Goal: Ask a question: Seek information or help from site administrators or community

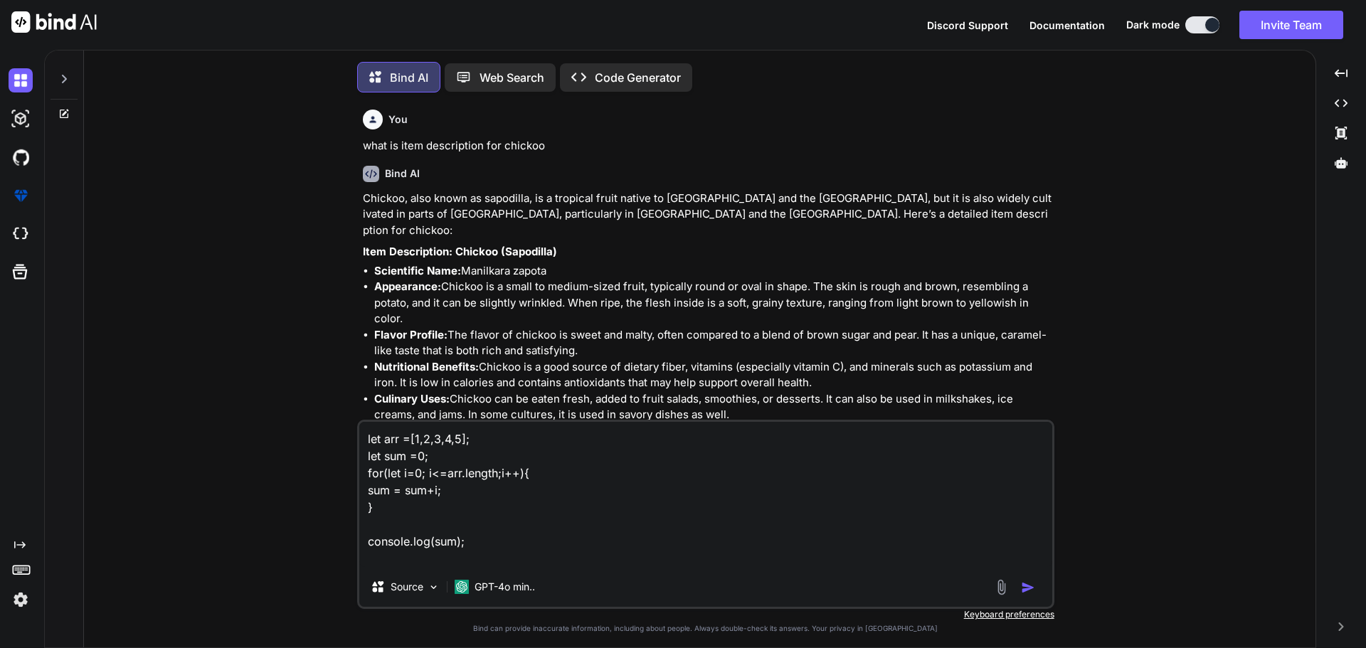
scroll to position [4259, 0]
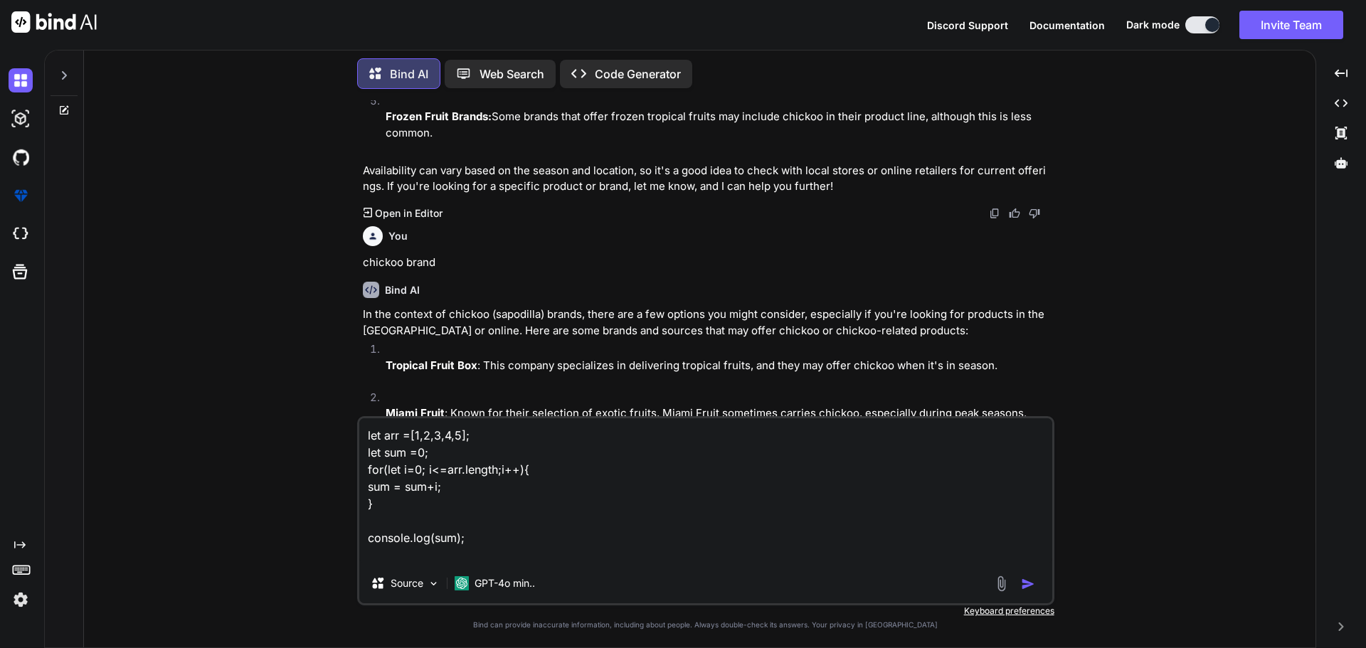
type textarea "let arr =[1,2,3,4,5]; let sum =0; for(let i=0; i<=arr.length;i++){ sum = sum+i;…"
type textarea "x"
type textarea "let arr =[1,2,3,4,5]; let sum =0; for(let i=0; i<=arr.length;i++){ sum = sum+i;…"
type textarea "x"
type textarea "let arr =[1,2,3,4,5]; let sum =0; for(let i=0; i<=arr.length;i++){ sum = sum+i;…"
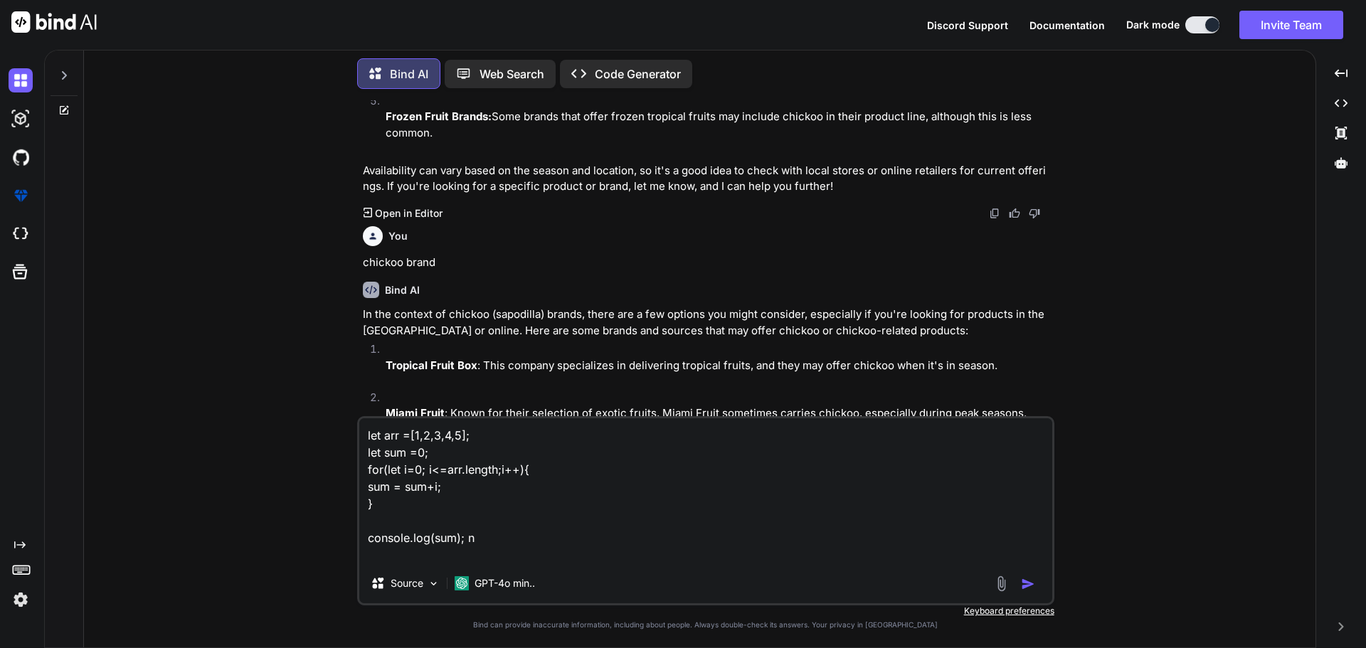
type textarea "x"
type textarea "let arr =[1,2,3,4,5]; let sum =0; for(let i=0; i<=arr.length;i++){ sum = sum+i;…"
type textarea "x"
type textarea "let arr =[1,2,3,4,5]; let sum =0; for(let i=0; i<=arr.length;i++){ sum = sum+i;…"
type textarea "x"
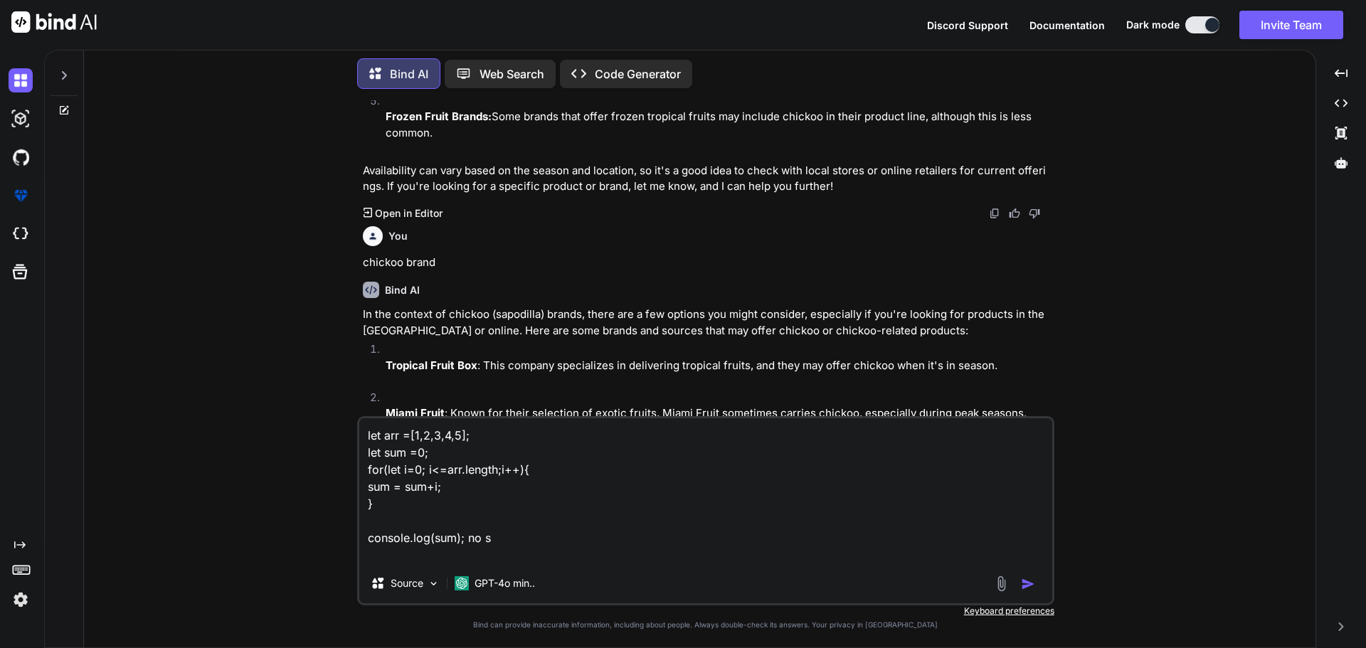
type textarea "let arr =[1,2,3,4,5]; let sum =0; for(let i=0; i<=arr.length;i++){ sum = sum+i;…"
type textarea "x"
type textarea "let arr =[1,2,3,4,5]; let sum =0; for(let i=0; i<=arr.length;i++){ sum = sum+i;…"
type textarea "x"
type textarea "let arr =[1,2,3,4,5]; let sum =0; for(let i=0; i<=arr.length;i++){ sum = sum+i;…"
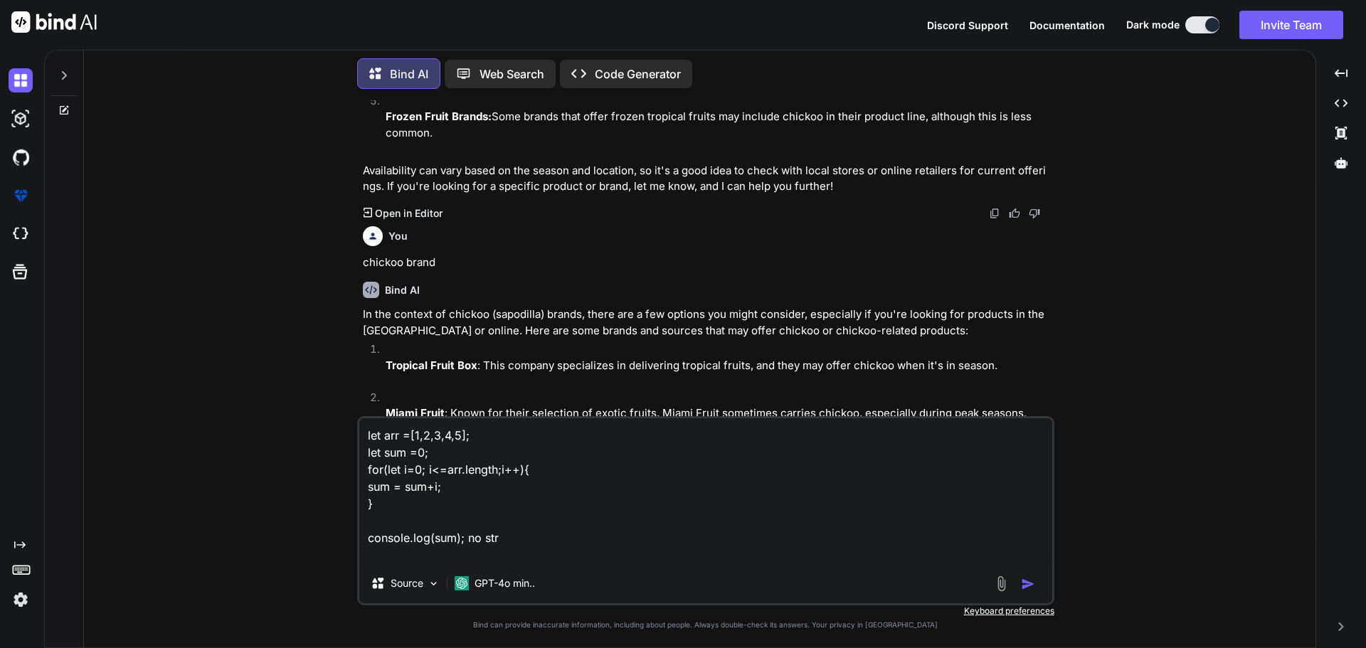
type textarea "x"
type textarea "let arr =[1,2,3,4,5]; let sum =0; for(let i=0; i<=arr.length;i++){ sum = sum+i;…"
type textarea "x"
type textarea "let arr =[1,2,3,4,5]; let sum =0; for(let i=0; i<=arr.length;i++){ sum = sum+i;…"
type textarea "x"
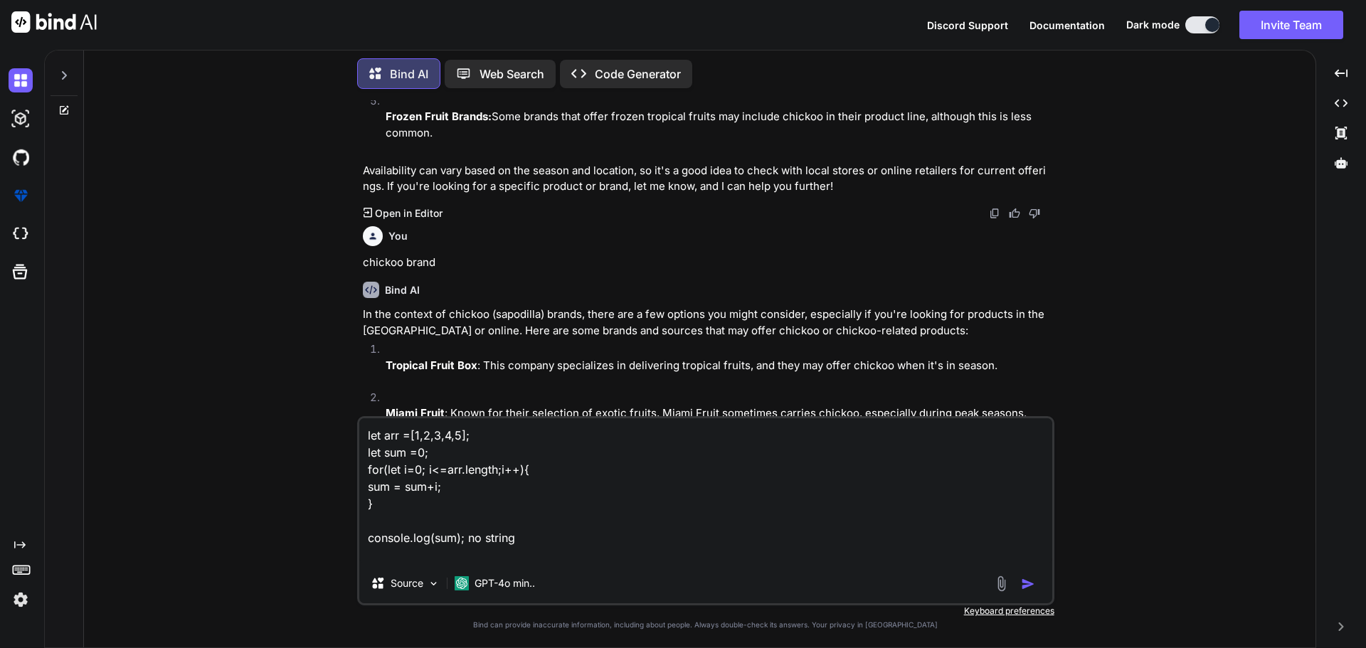
type textarea "let arr =[1,2,3,4,5]; let sum =0; for(let i=0; i<=arr.length;i++){ sum = sum+i;…"
type textarea "x"
type textarea "let arr =[1,2,3,4,5]; let sum =0; for(let i=0; i<=arr.length;i++){ sum = sum+i;…"
type textarea "x"
type textarea "let arr =[1,2,3,4,5]; let sum =0; for(let i=0; i<=arr.length;i++){ sum = sum+i;…"
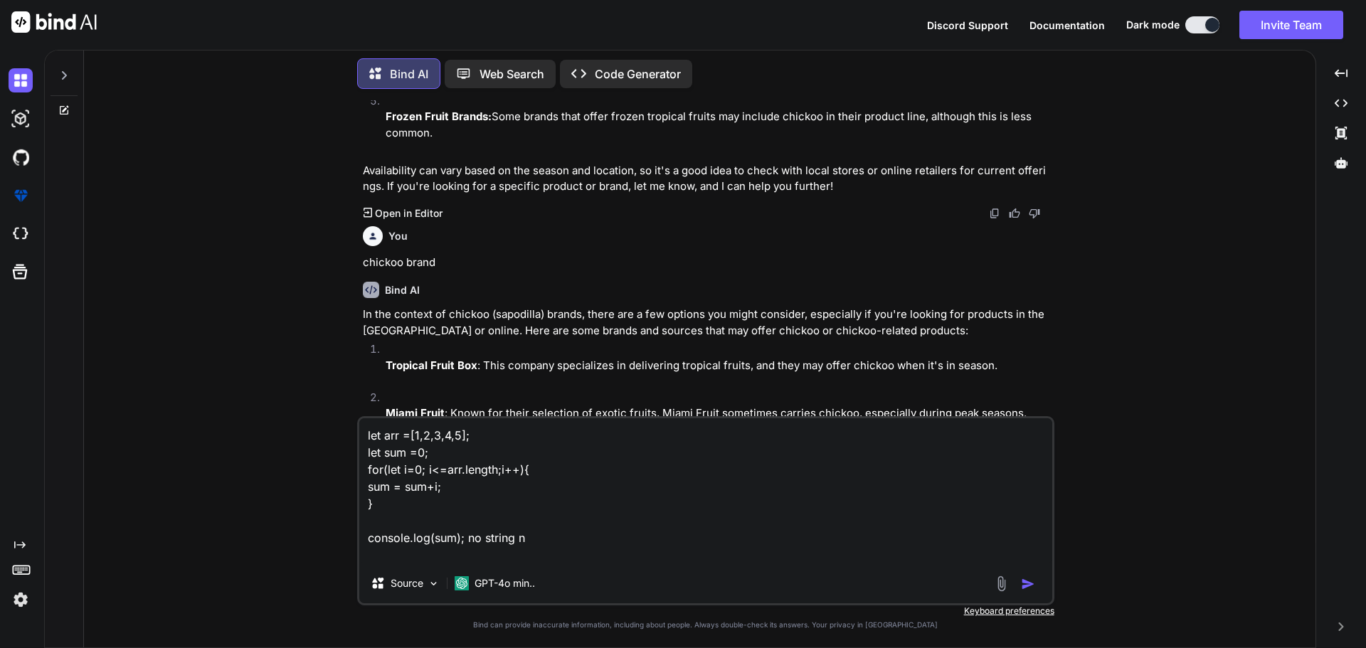
type textarea "x"
type textarea "let arr =[1,2,3,4,5]; let sum =0; for(let i=0; i<=arr.length;i++){ sum = sum+i;…"
type textarea "x"
type textarea "let arr =[1,2,3,4,5]; let sum =0; for(let i=0; i<=arr.length;i++){ sum = sum+i;…"
type textarea "x"
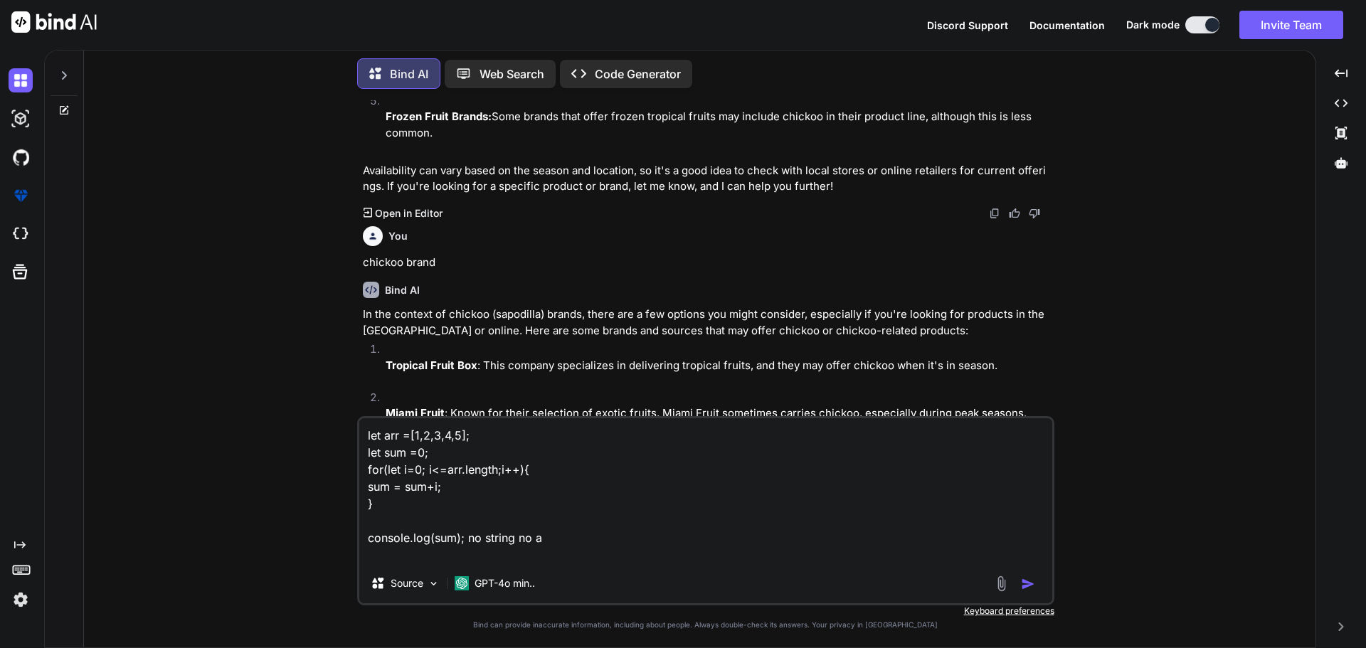
type textarea "let arr =[1,2,3,4,5]; let sum =0; for(let i=0; i<=arr.length;i++){ sum = sum+i;…"
type textarea "x"
type textarea "let arr =[1,2,3,4,5]; let sum =0; for(let i=0; i<=arr.length;i++){ sum = sum+i;…"
type textarea "x"
type textarea "let arr =[1,2,3,4,5]; let sum =0; for(let i=0; i<=arr.length;i++){ sum = sum+i;…"
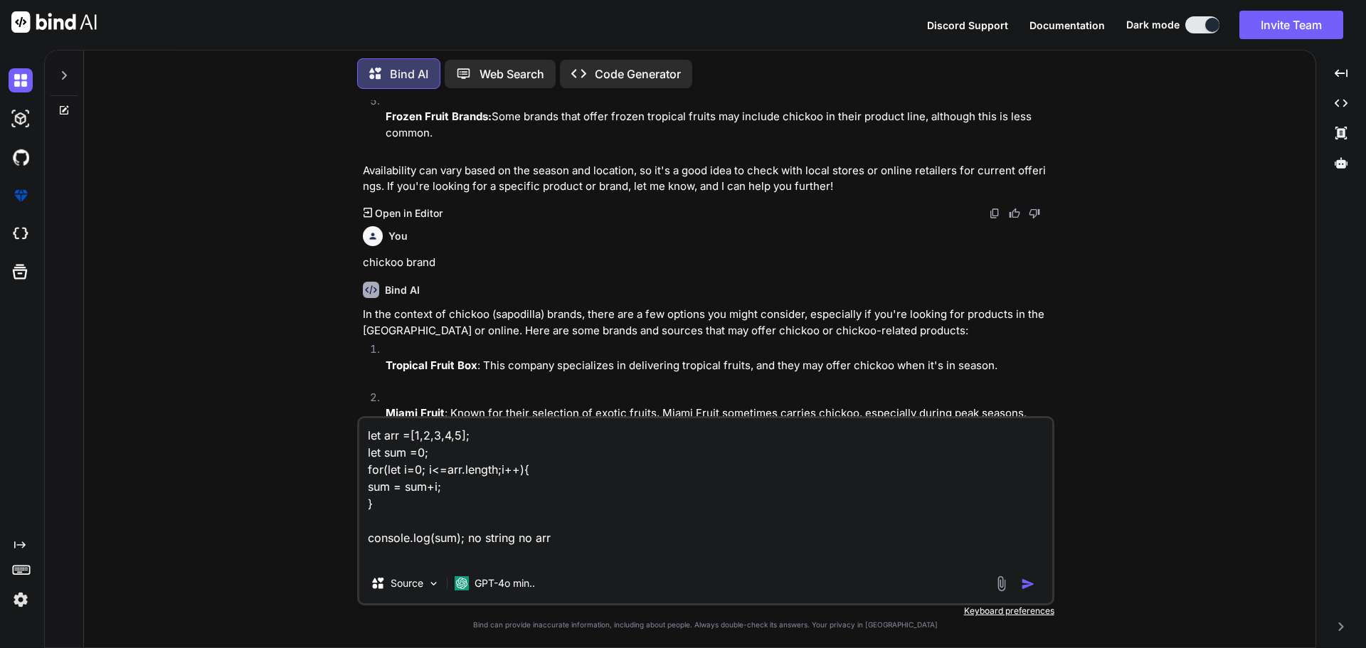
type textarea "x"
type textarea "let arr =[1,2,3,4,5]; let sum =0; for(let i=0; i<=arr.length;i++){ sum = sum+i;…"
type textarea "x"
type textarea "let arr =[1,2,3,4,5]; let sum =0; for(let i=0; i<=arr.length;i++){ sum = sum+i;…"
type textarea "x"
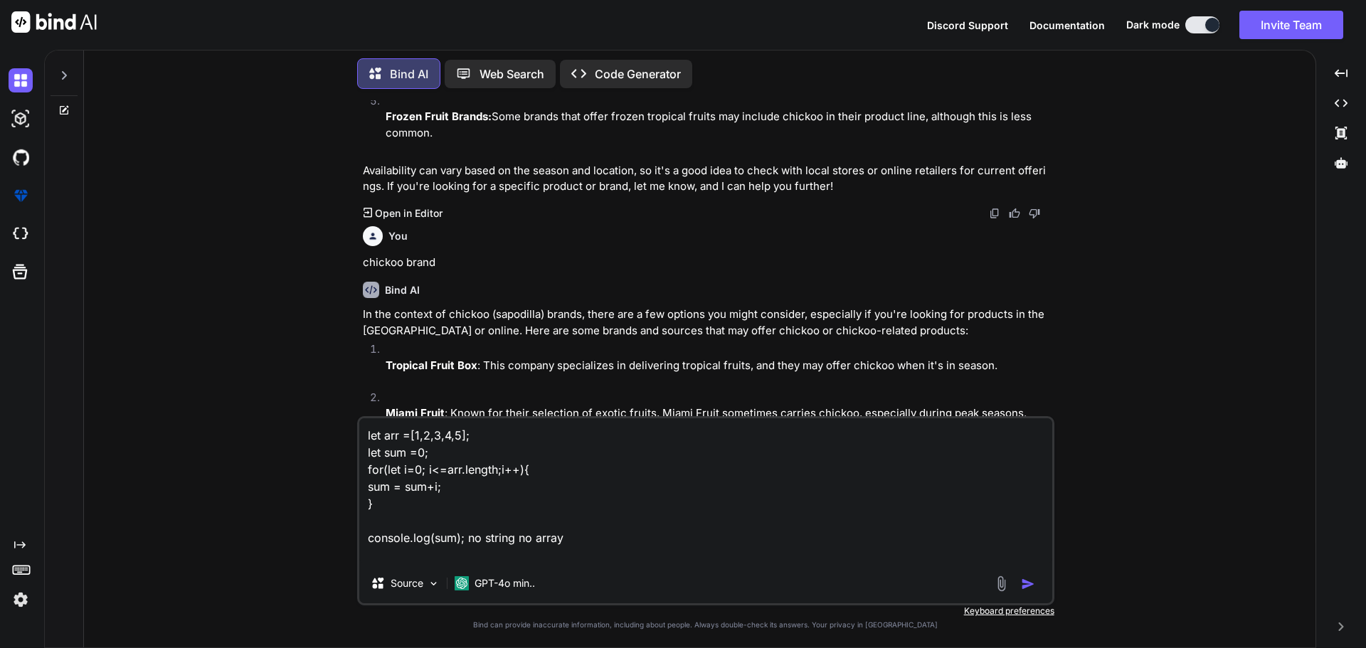
type textarea "let arr =[1,2,3,4,5]; let sum =0; for(let i=0; i<=arr.length;i++){ sum = sum+i;…"
type textarea "x"
type textarea "let arr =[1,2,3,4,5]; let sum =0; for(let i=0; i<=arr.length;i++){ sum = sum+i;…"
type textarea "x"
type textarea "let arr =[1,2,3,4,5]; let sum =0; for(let i=0; i<=arr.length;i++){ sum = sum+i;…"
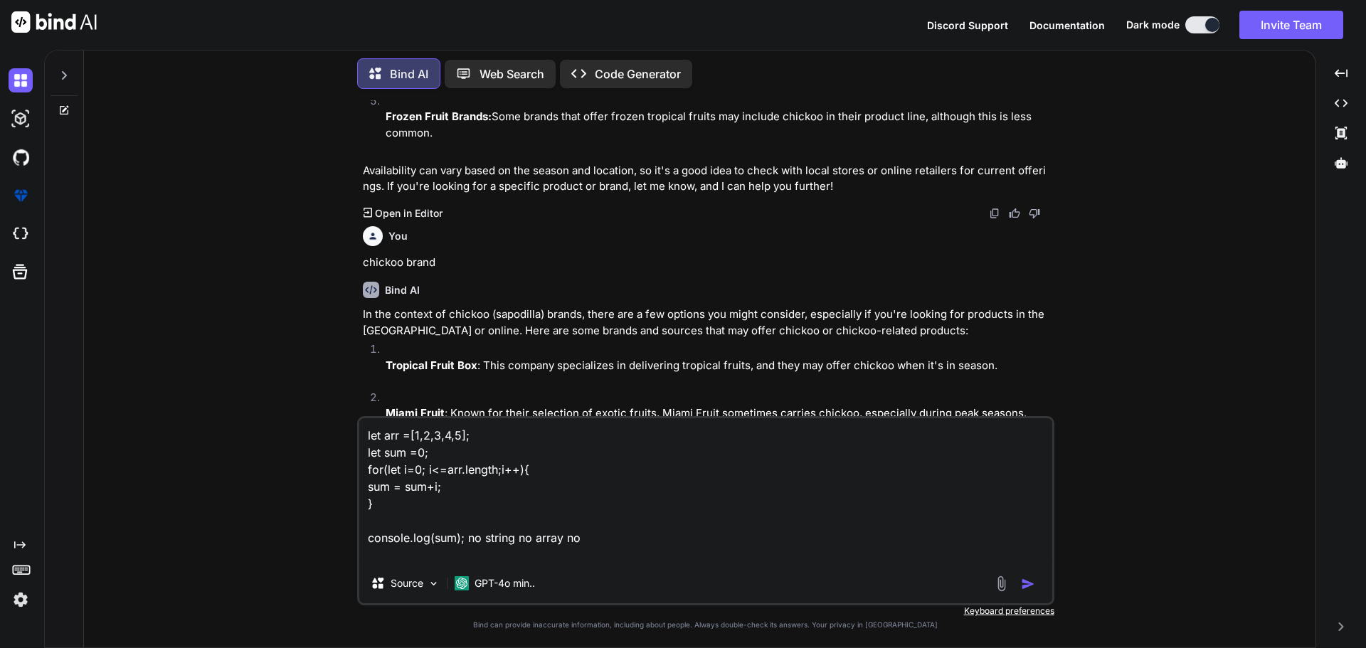
type textarea "x"
type textarea "let arr =[1,2,3,4,5]; let sum =0; for(let i=0; i<=arr.length;i++){ sum = sum+i;…"
type textarea "x"
type textarea "let arr =[1,2,3,4,5]; let sum =0; for(let i=0; i<=arr.length;i++){ sum = sum+i;…"
type textarea "x"
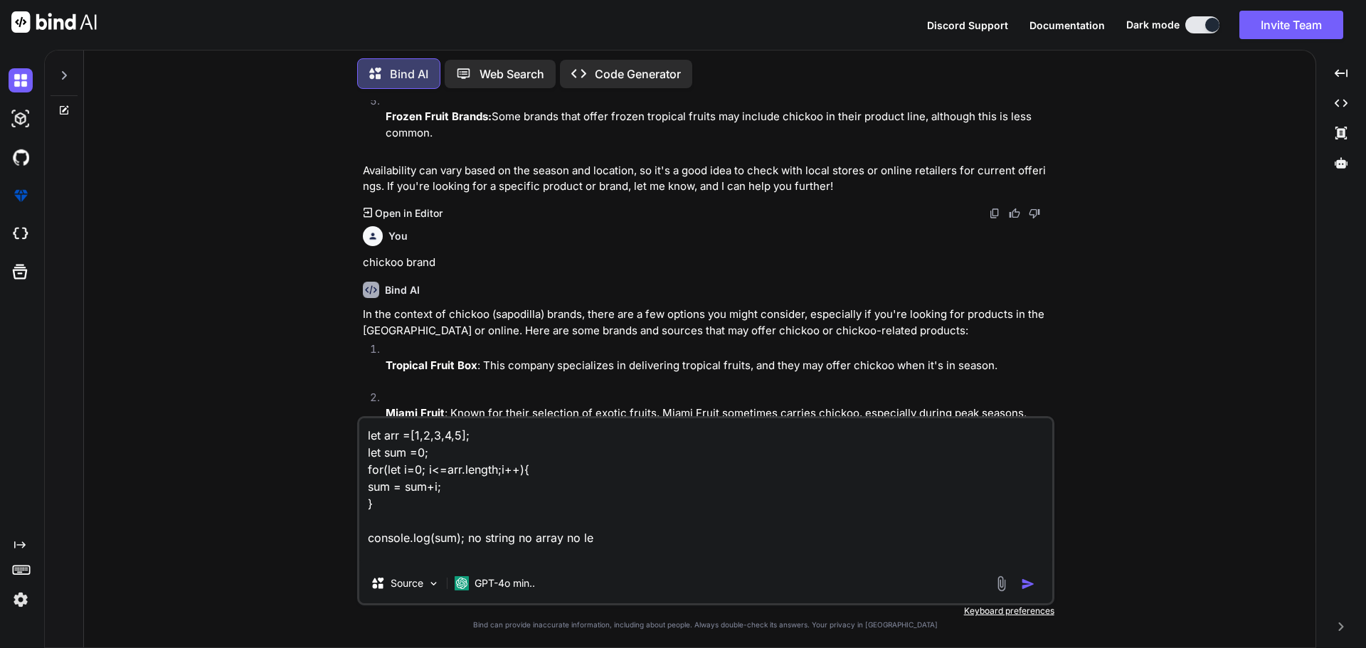
type textarea "let arr =[1,2,3,4,5]; let sum =0; for(let i=0; i<=arr.length;i++){ sum = sum+i;…"
type textarea "x"
type textarea "let arr =[1,2,3,4,5]; let sum =0; for(let i=0; i<=arr.length;i++){ sum = sum+i;…"
type textarea "x"
type textarea "let arr =[1,2,3,4,5]; let sum =0; for(let i=0; i<=arr.length;i++){ sum = sum+i;…"
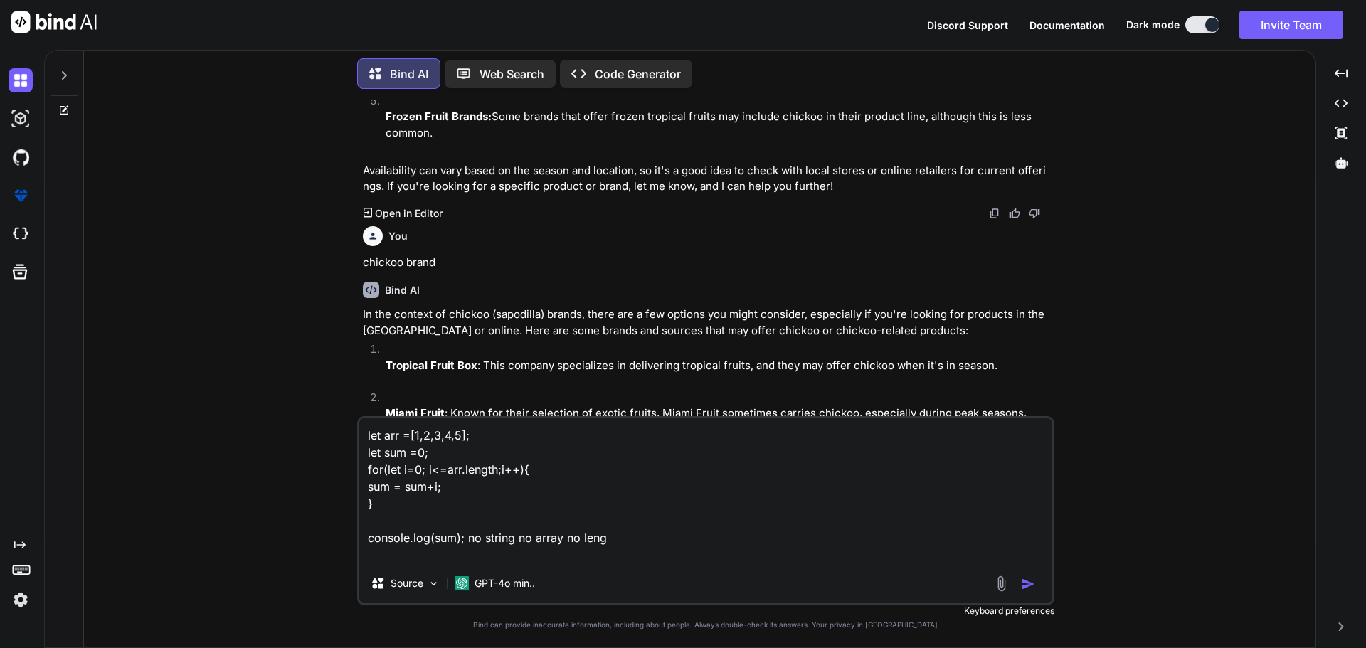
type textarea "x"
type textarea "let arr =[1,2,3,4,5]; let sum =0; for(let i=0; i<=arr.length;i++){ sum = sum+i;…"
type textarea "x"
type textarea "let arr =[1,2,3,4,5]; let sum =0; for(let i=0; i<=arr.length;i++){ sum = sum+i;…"
type textarea "x"
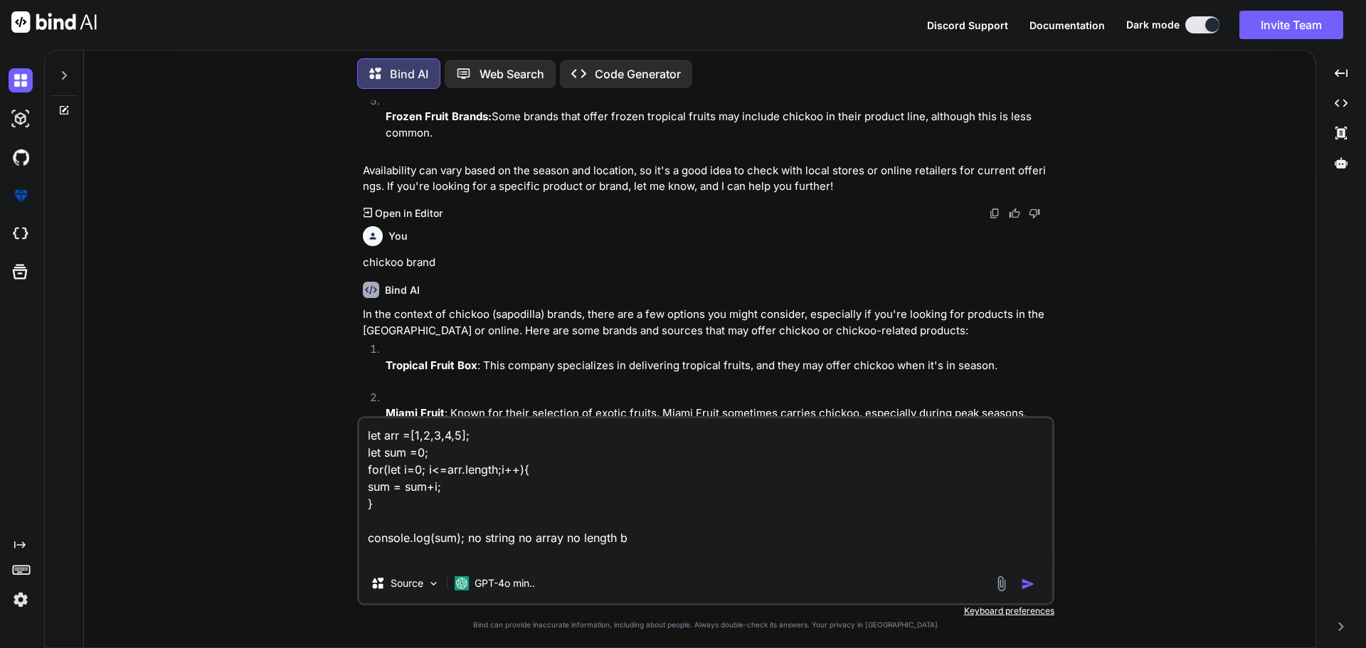
type textarea "let arr =[1,2,3,4,5]; let sum =0; for(let i=0; i<=arr.length;i++){ sum = sum+i;…"
type textarea "x"
type textarea "let arr =[1,2,3,4,5]; let sum =0; for(let i=0; i<=arr.length;i++){ sum = sum+i;…"
type textarea "x"
type textarea "let arr =[1,2,3,4,5]; let sum =0; for(let i=0; i<=arr.length;i++){ sum = sum+i;…"
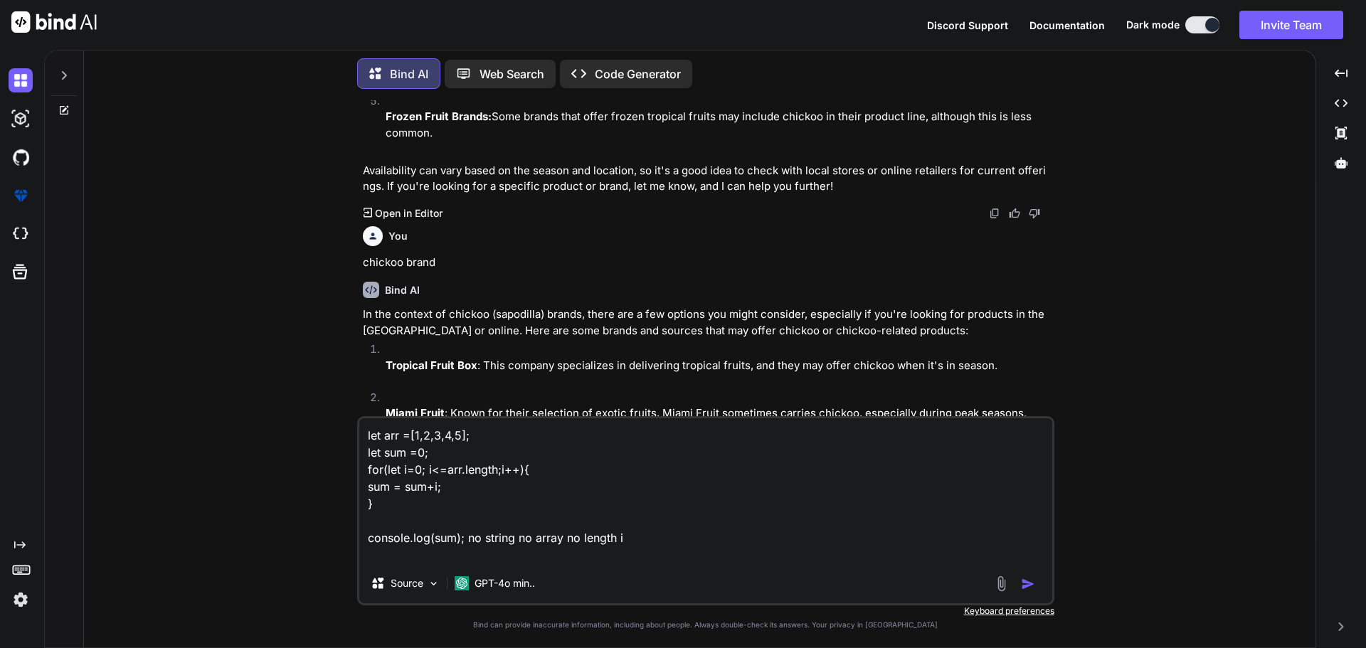
type textarea "x"
type textarea "let arr =[1,2,3,4,5]; let sum =0; for(let i=0; i<=arr.length;i++){ sum = sum+i;…"
type textarea "x"
type textarea "let arr =[1,2,3,4,5]; let sum =0; for(let i=0; i<=arr.length;i++){ sum = sum+i;…"
type textarea "x"
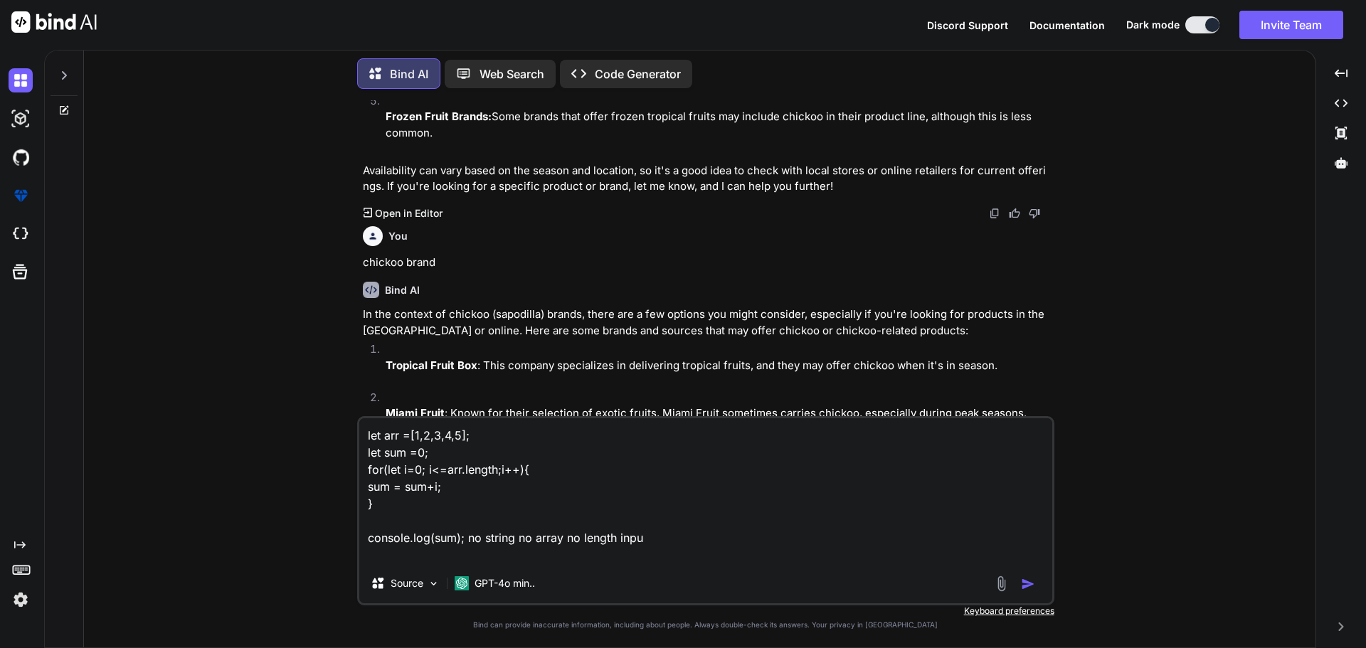
type textarea "let arr =[1,2,3,4,5]; let sum =0; for(let i=0; i<=arr.length;i++){ sum = sum+i;…"
type textarea "x"
type textarea "let arr =[1,2,3,4,5]; let sum =0; for(let i=0; i<=arr.length;i++){ sum = sum+i;…"
type textarea "x"
type textarea "let arr =[1,2,3,4,5]; let sum =0; for(let i=0; i<=arr.length;i++){ sum = sum+i;…"
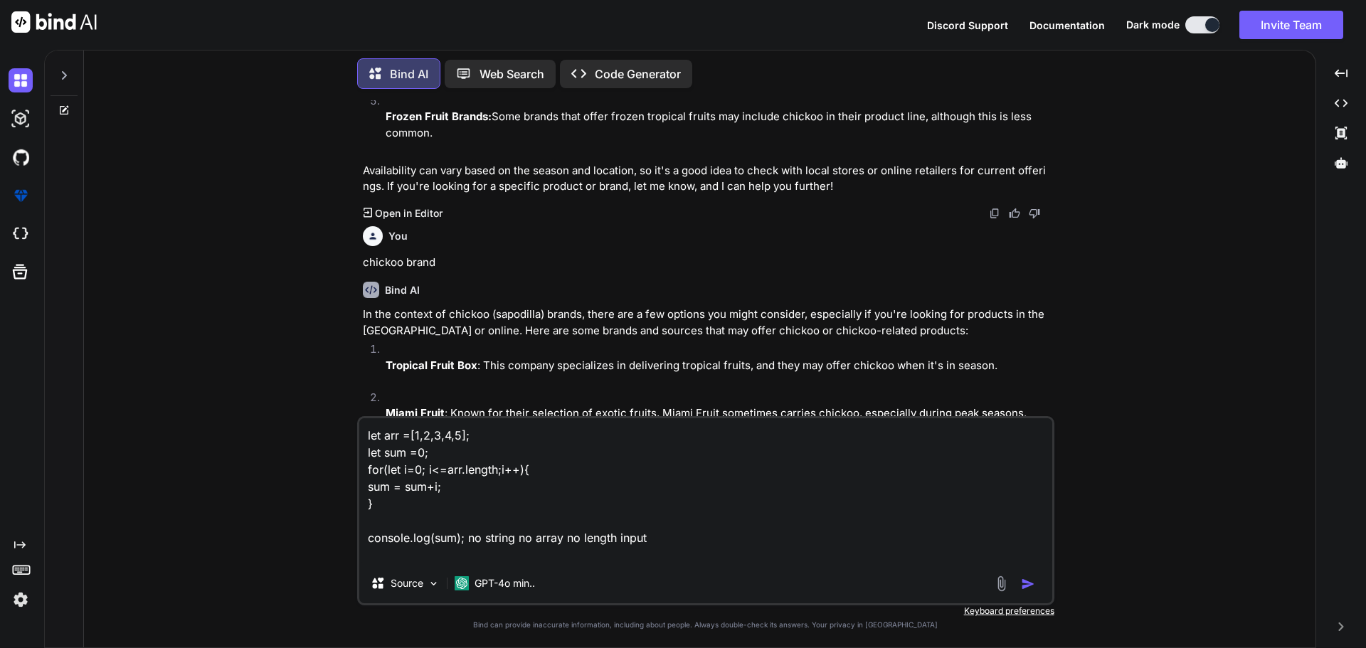
type textarea "x"
type textarea "let arr =[1,2,3,4,5]; let sum =0; for(let i=0; i<=arr.length;i++){ sum = sum+i;…"
type textarea "x"
type textarea "let arr =[1,2,3,4,5]; let sum =0; for(let i=0; i<=arr.length;i++){ sum = sum+i;…"
type textarea "x"
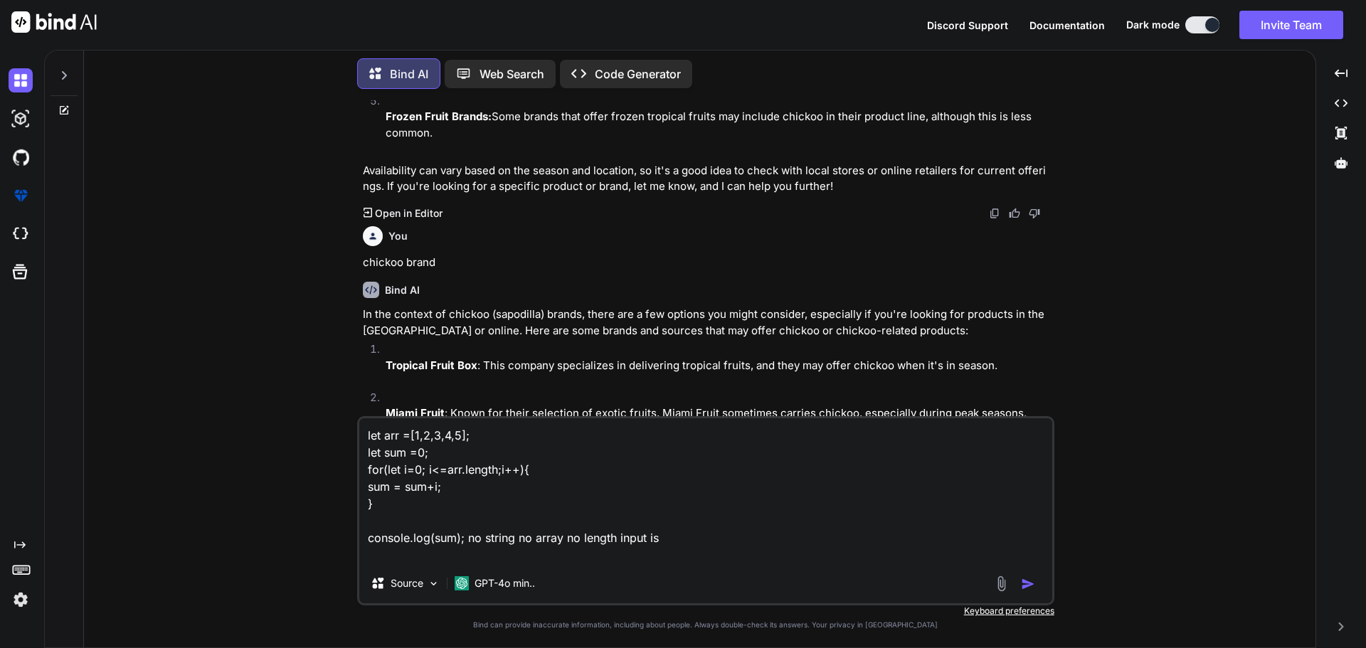
type textarea "let arr =[1,2,3,4,5]; let sum =0; for(let i=0; i<=arr.length;i++){ sum = sum+i;…"
type textarea "x"
type textarea "let arr =[1,2,3,4,5]; let sum =0; for(let i=0; i<=arr.length;i++){ sum = sum+i;…"
type textarea "x"
type textarea "let arr =[1,2,3,4,5]; let sum =0; for(let i=0; i<=arr.length;i++){ sum = sum+i;…"
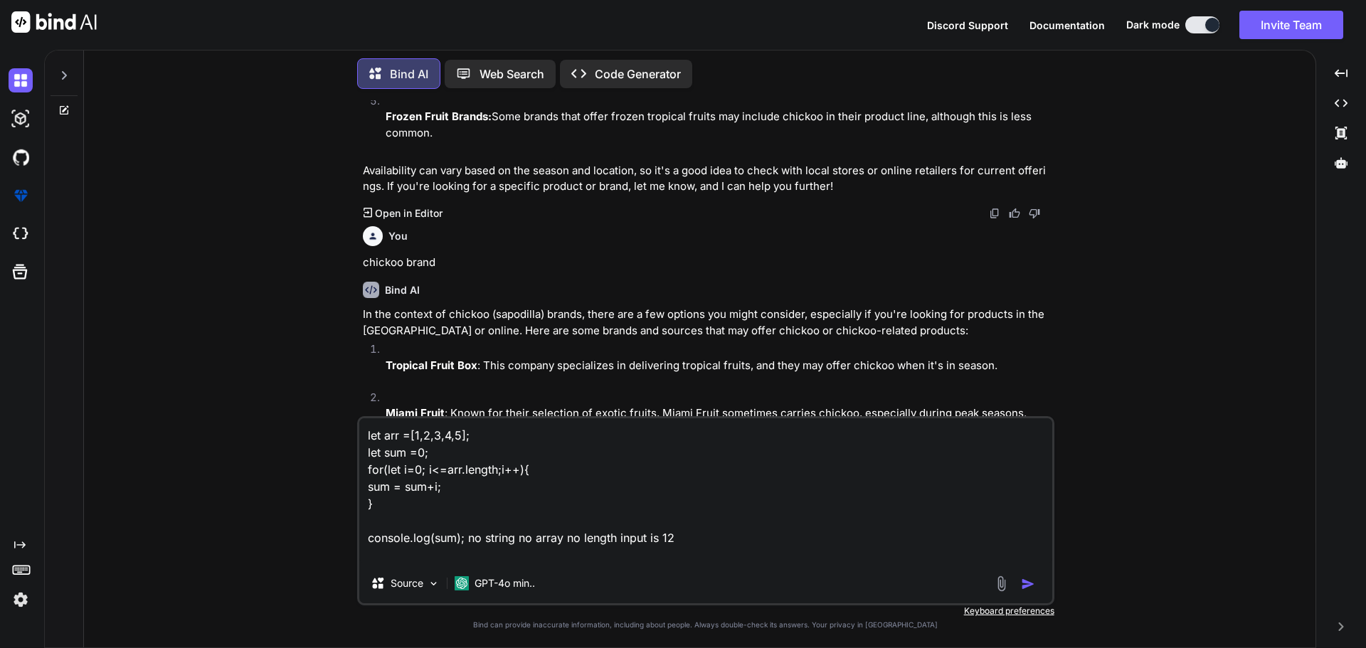
type textarea "x"
type textarea "let arr =[1,2,3,4,5]; let sum =0; for(let i=0; i<=arr.length;i++){ sum = sum+i;…"
type textarea "x"
type textarea "let arr =[1,2,3,4,5]; let sum =0; for(let i=0; i<=arr.length;i++){ sum = sum+i;…"
type textarea "x"
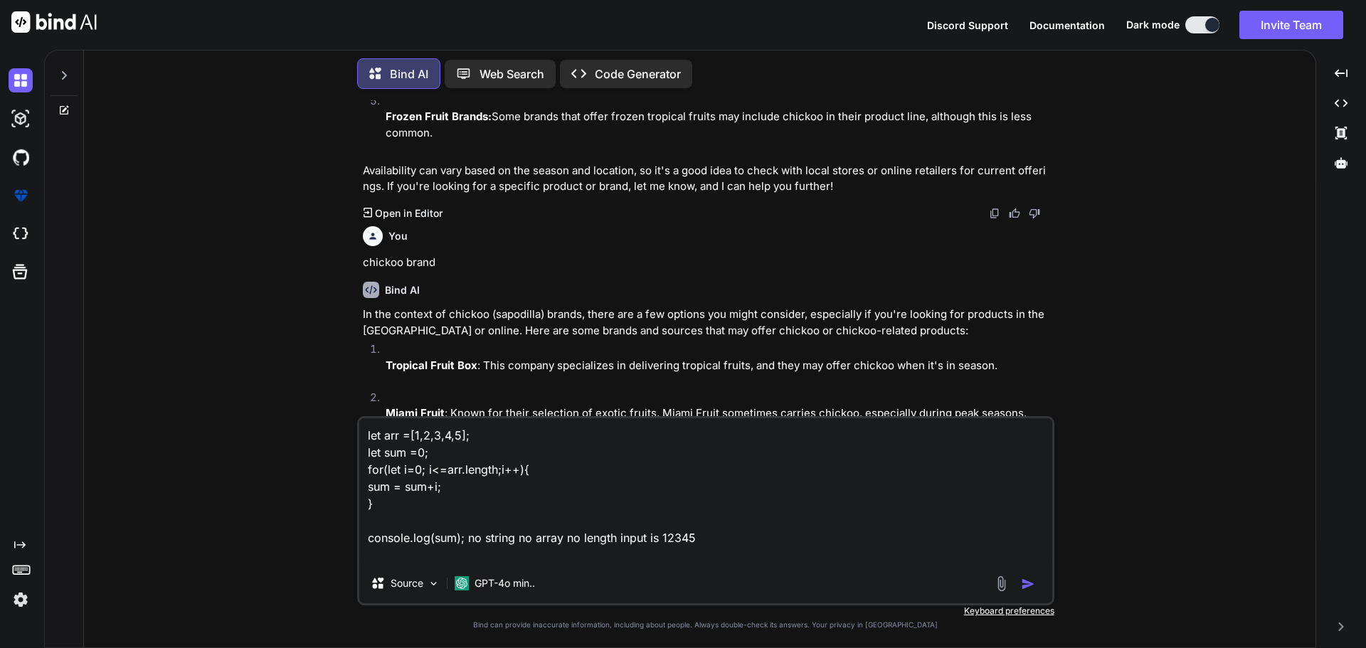
type textarea "let arr =[1,2,3,4,5]; let sum =0; for(let i=0; i<=arr.length;i++){ sum = sum+i;…"
type textarea "x"
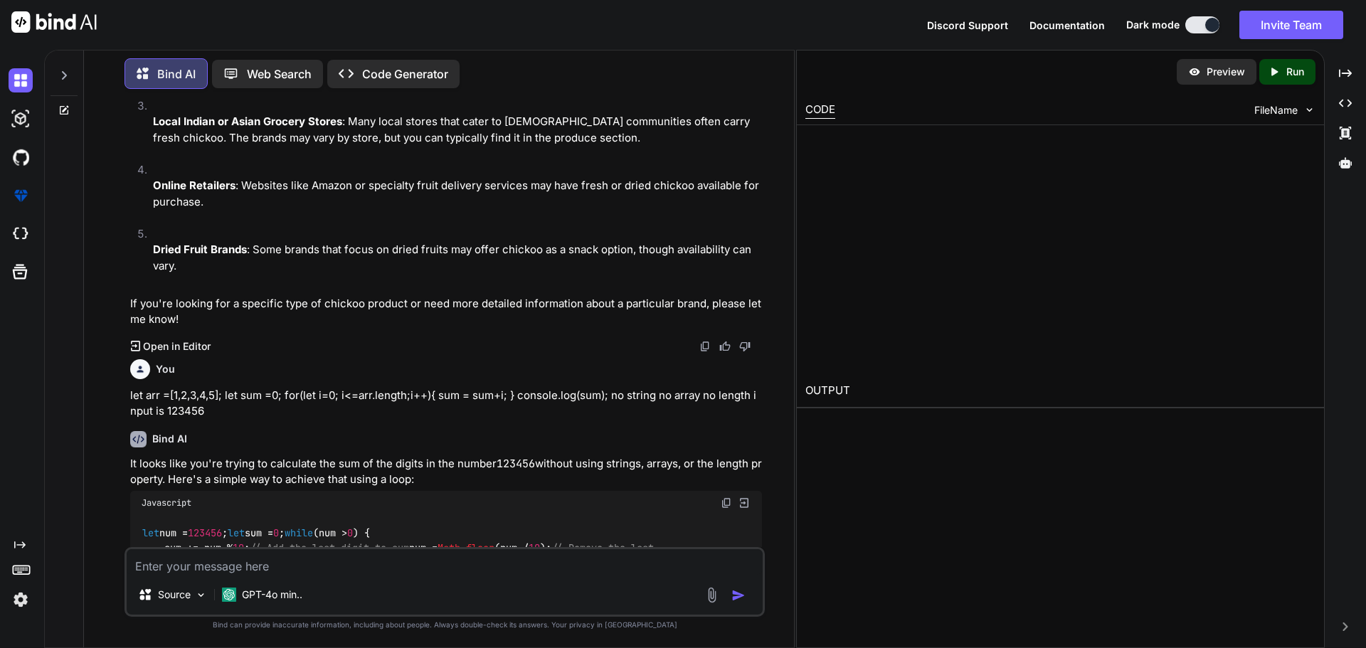
scroll to position [4953, 0]
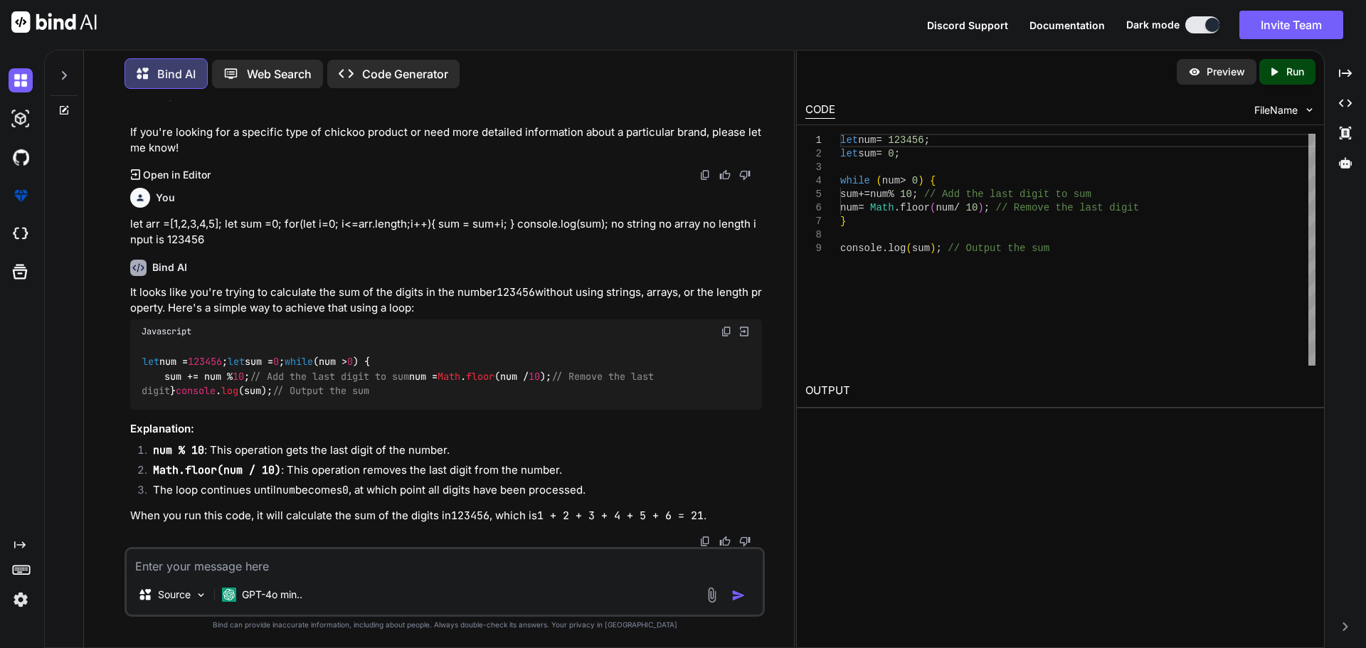
type textarea "x"
type textarea "let num = 123456; let sum = 0; while (num > 0) { sum += num % 10; // Add the la…"
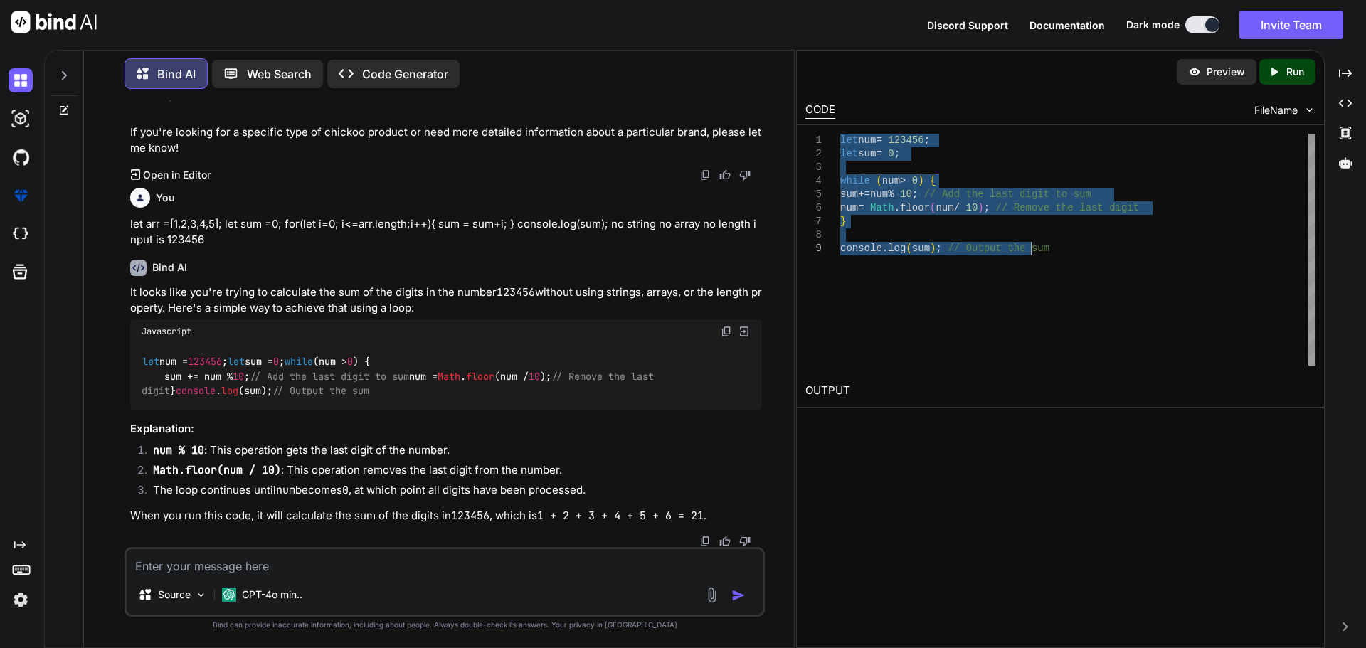
drag, startPoint x: 842, startPoint y: 135, endPoint x: 1050, endPoint y: 257, distance: 240.7
click at [1050, 257] on div "let num = 123456 ; let sum = 0 ; while ( num > 0 ) { sum += num % 10 ; // Add t…" at bounding box center [1077, 250] width 475 height 232
drag, startPoint x: 226, startPoint y: 573, endPoint x: 225, endPoint y: 565, distance: 8.0
click at [225, 568] on textarea at bounding box center [445, 562] width 636 height 26
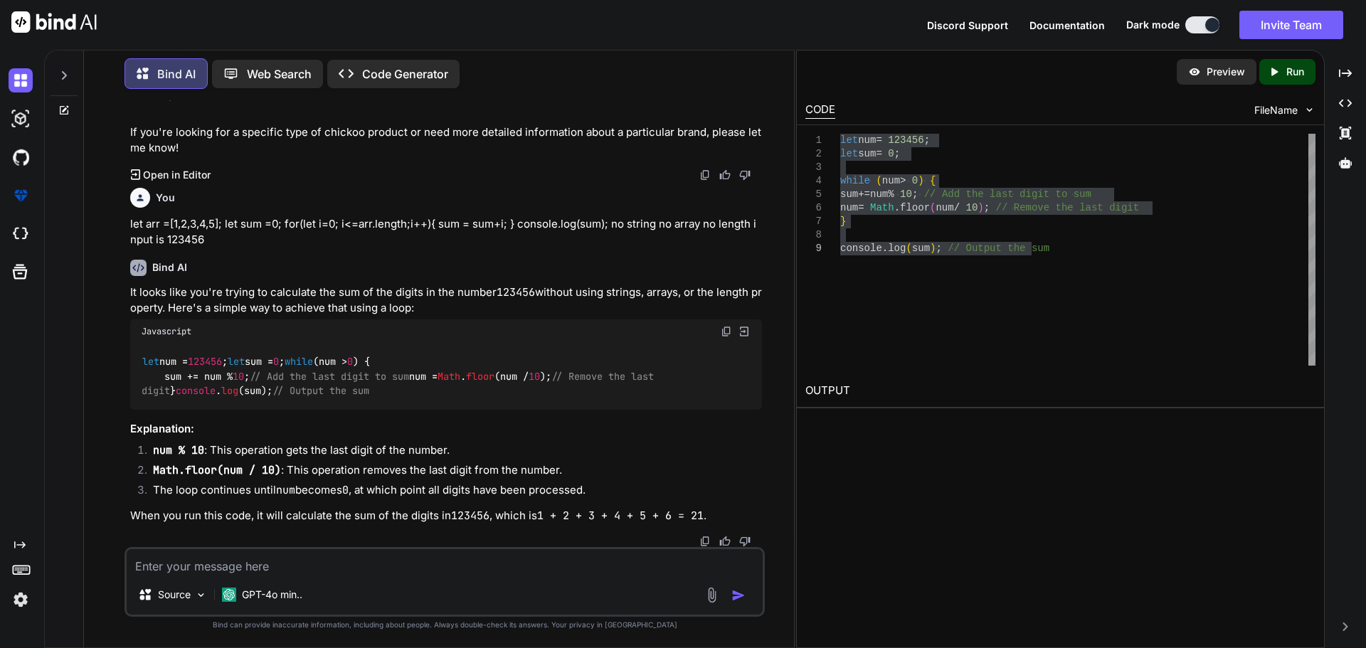
paste textarea "let num = 123456; let sum = 0; while (num > 0) { sum += num % 10; // Add the la…"
type textarea "let num = 123456; let sum = 0; while (num > 0) { sum += num % 10; // Add the la…"
type textarea "x"
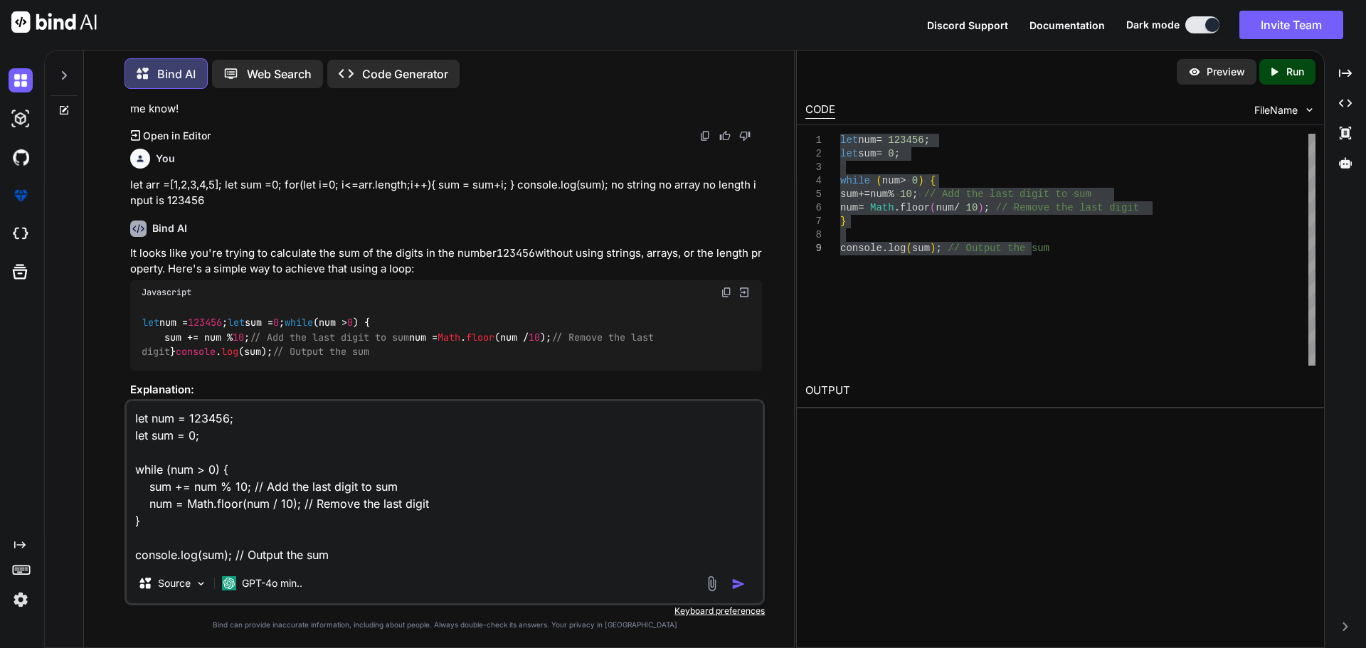
type textarea "let num = 123456; let sum = 0; while (num > 0) { sum += num % 10; // Add the la…"
type textarea "x"
type textarea "let num = 123456; let sum = 0; while (num > 0) { sum += num % 10; // Add the la…"
type textarea "x"
type textarea "let num = 123456; let sum = 0; while (num > 0) { sum += num % 10; // Add the la…"
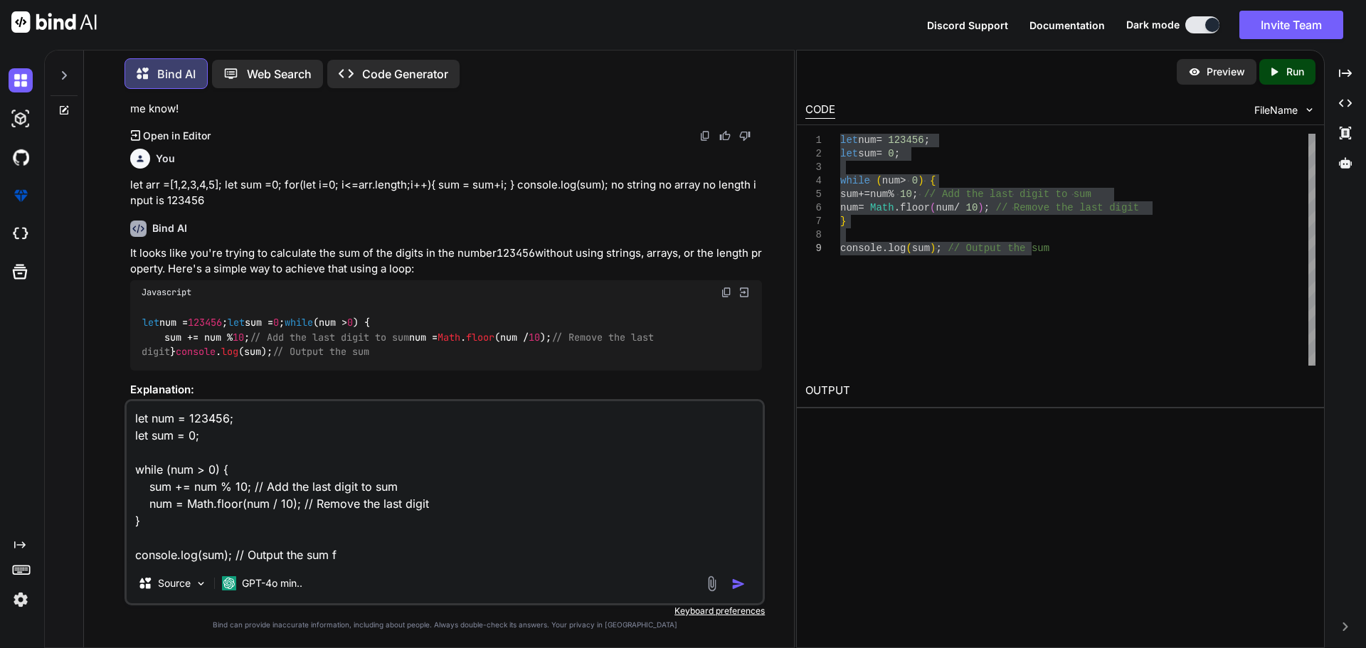
type textarea "x"
type textarea "let num = 123456; let sum = 0; while (num > 0) { sum += num % 10; // Add the la…"
type textarea "x"
type textarea "let num = 123456; let sum = 0; while (num > 0) { sum += num % 10; // Add the la…"
type textarea "x"
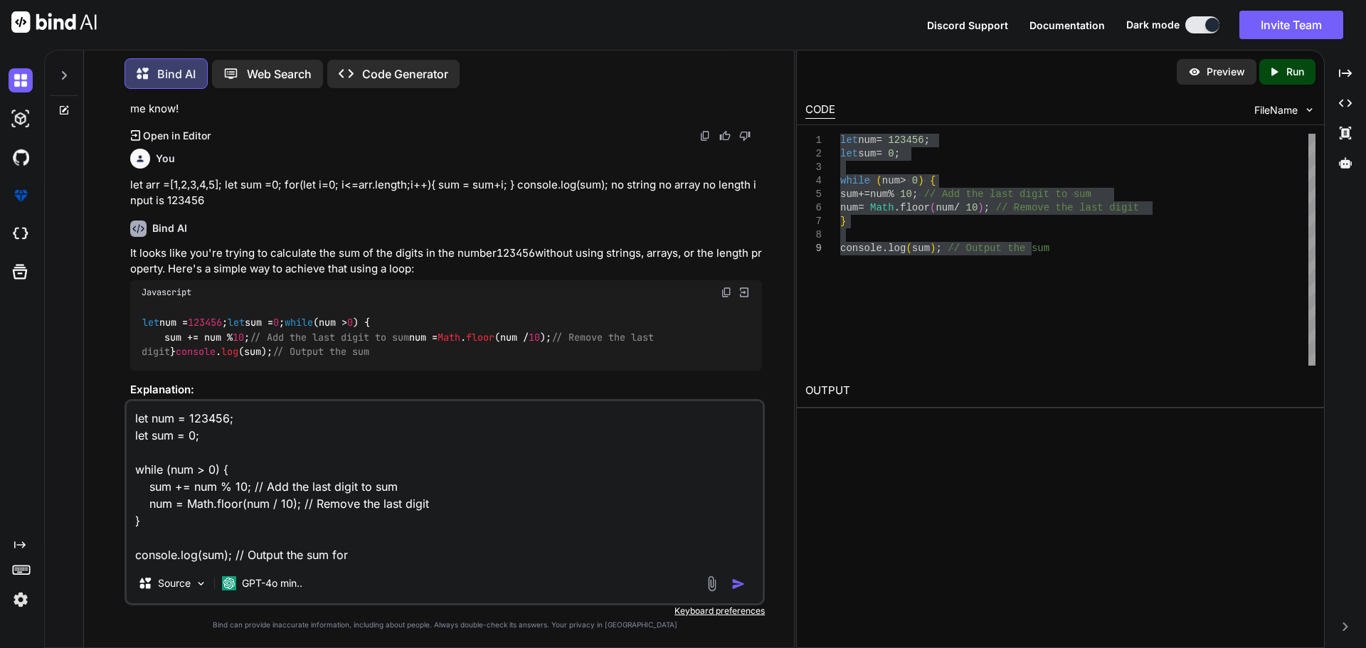
type textarea "let num = 123456; let sum = 0; while (num > 0) { sum += num % 10; // Add the la…"
type textarea "x"
type textarea "let num = 123456; let sum = 0; while (num > 0) { sum += num % 10; // Add the la…"
type textarea "x"
type textarea "let num = 123456; let sum = 0; while (num > 0) { sum += num % 10; // Add the la…"
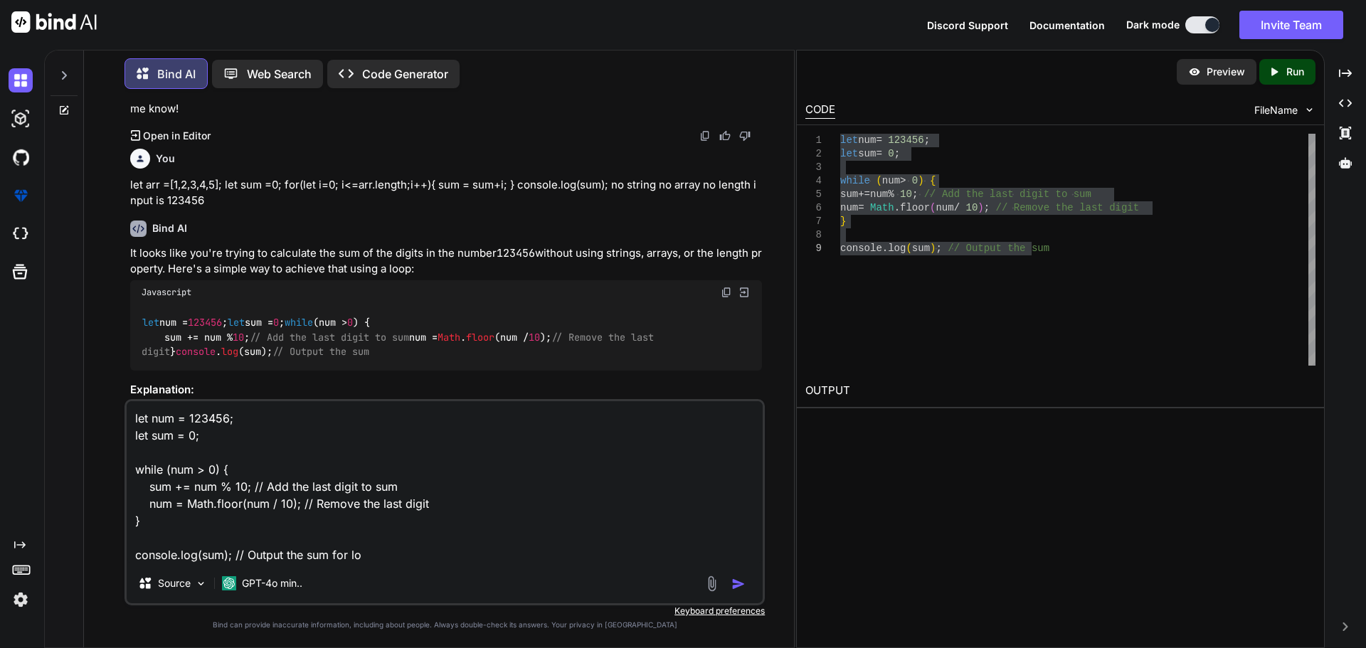
type textarea "x"
type textarea "let num = 123456; let sum = 0; while (num > 0) { sum += num % 10; // Add the la…"
type textarea "x"
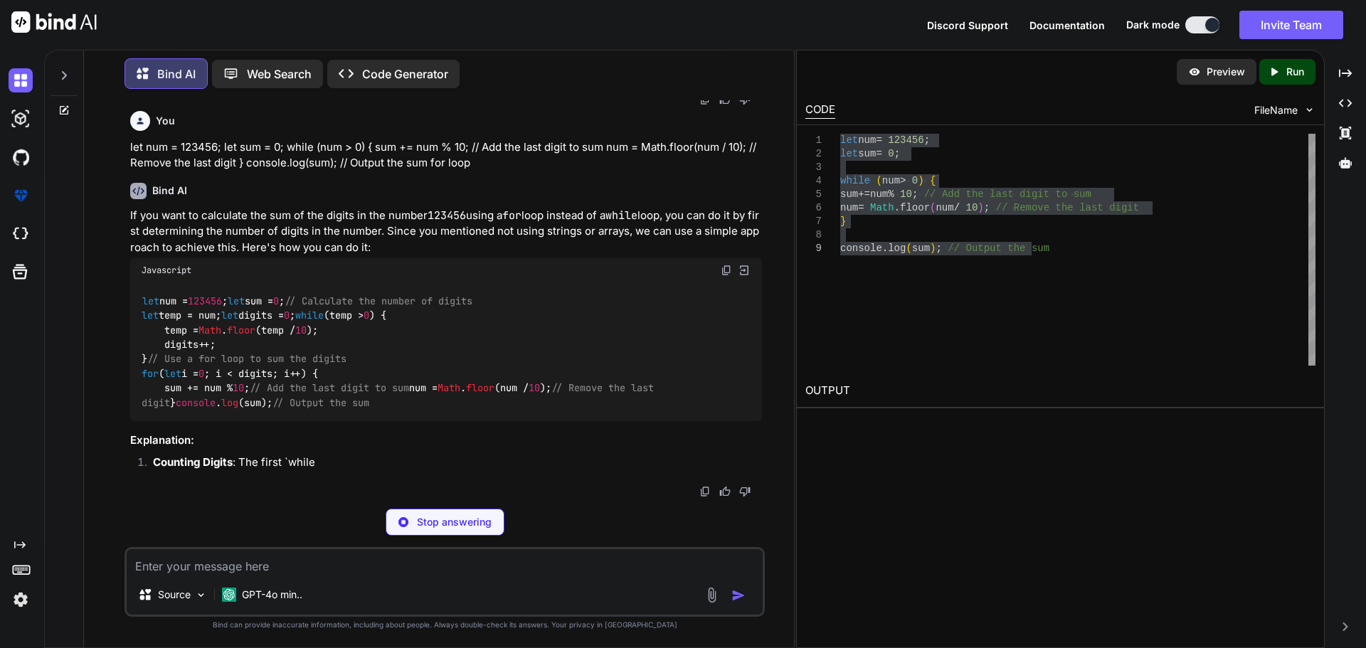
scroll to position [5540, 0]
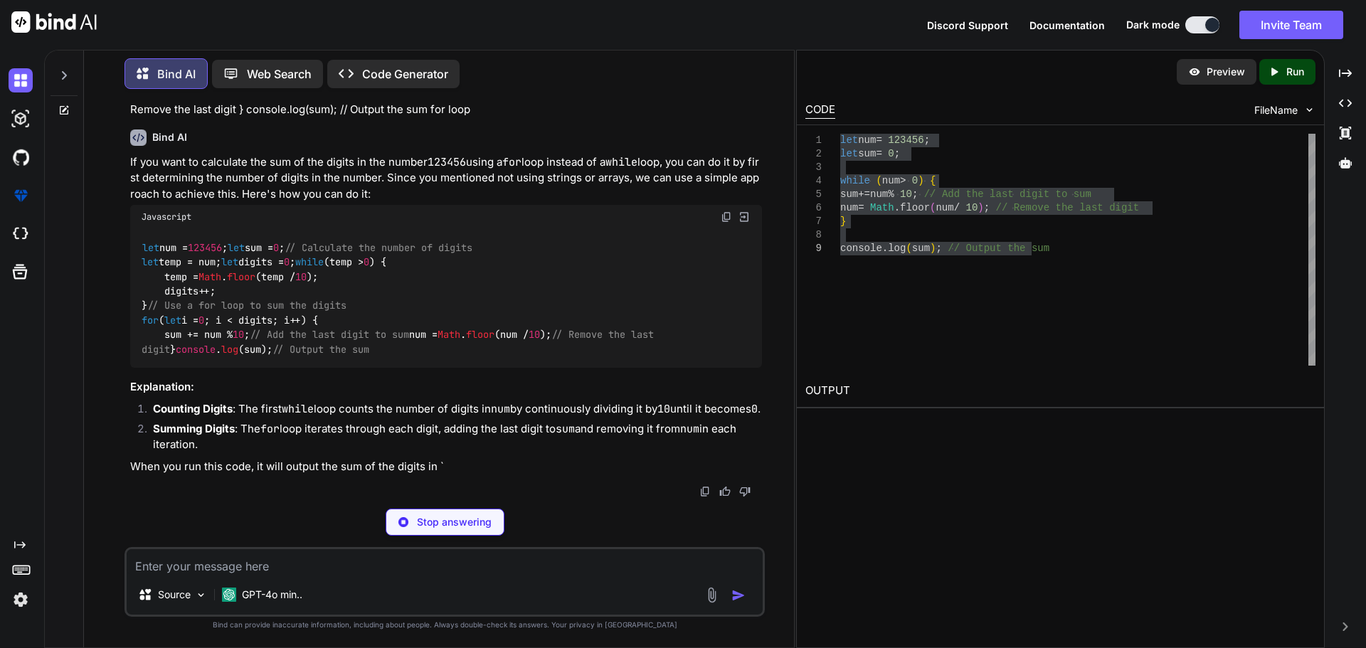
type textarea "x"
type textarea "// Use a for loop to sum the digits for (let i = 0; i < digits; i++) { sum += n…"
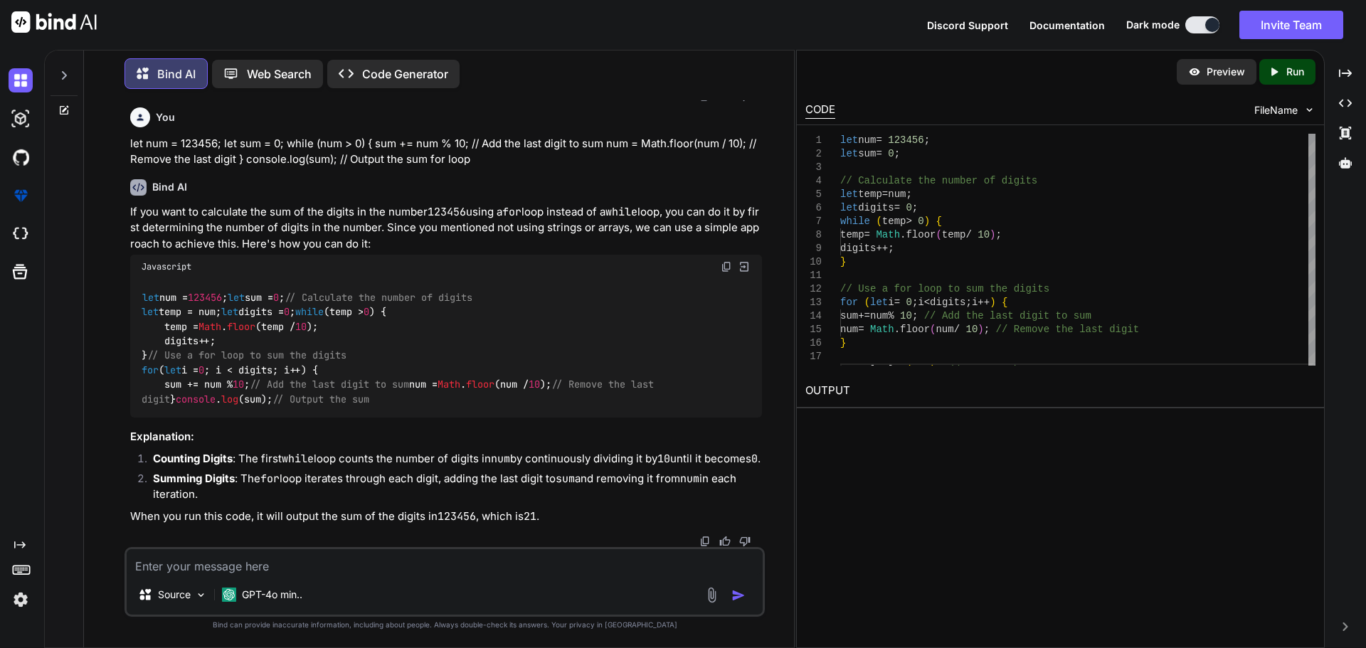
scroll to position [5469, 0]
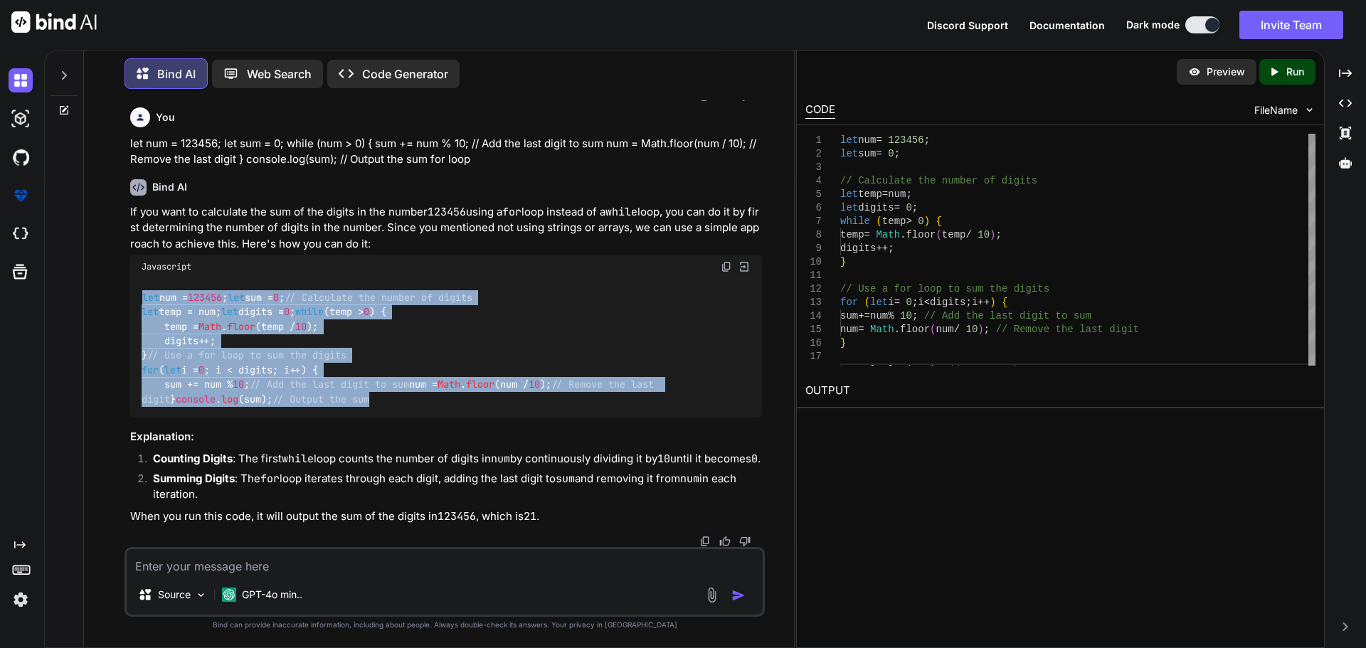
drag, startPoint x: 355, startPoint y: 479, endPoint x: 124, endPoint y: 228, distance: 341.3
click at [124, 228] on div "You what is item description for chickoo Bind AI Chickoo, also known as sapodil…" at bounding box center [444, 373] width 640 height 547
copy code "let num = 123456 ; let sum = 0 ; // Calculate the number of digits let temp = n…"
click at [229, 341] on div "let num = 123456 ; let sum = 0 ; // Calculate the number of digits let temp = n…" at bounding box center [446, 348] width 632 height 139
drag, startPoint x: 366, startPoint y: 474, endPoint x: 123, endPoint y: 228, distance: 346.1
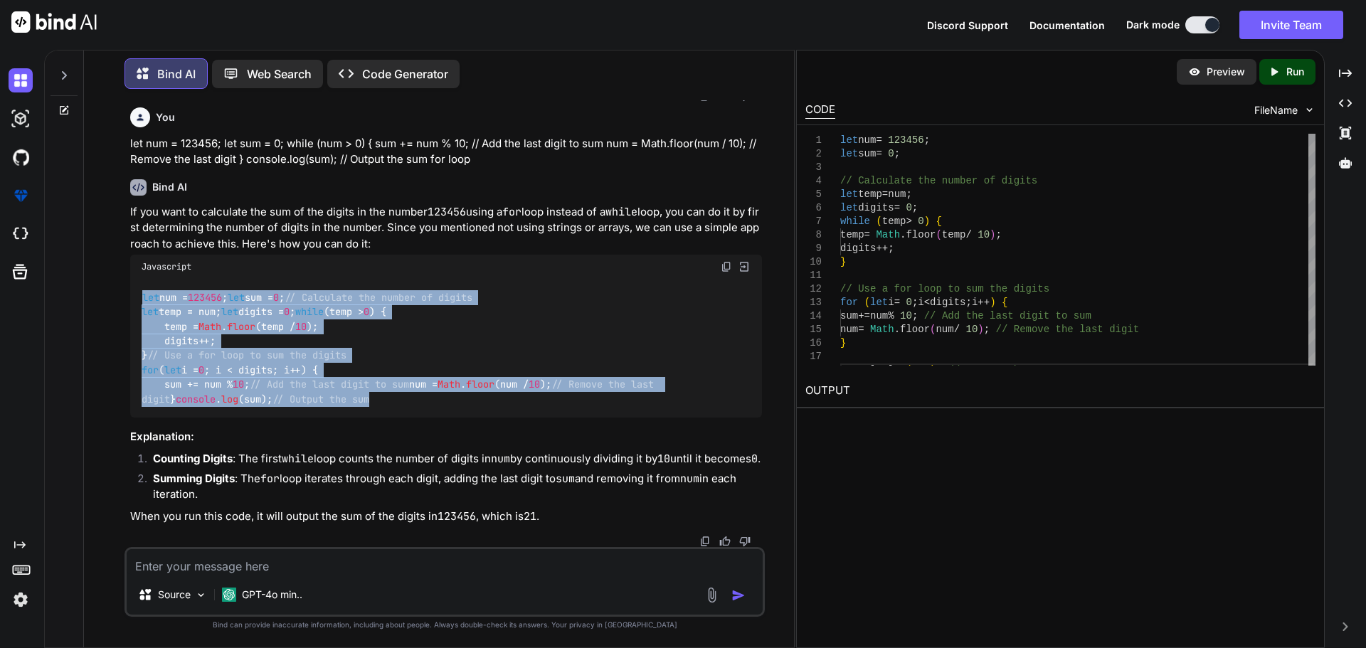
click at [123, 228] on div "You what is item description for chickoo Bind AI Chickoo, also known as sapodil…" at bounding box center [444, 373] width 699 height 547
copy code "let num = 123456 ; let sum = 0 ; // Calculate the number of digits let temp = n…"
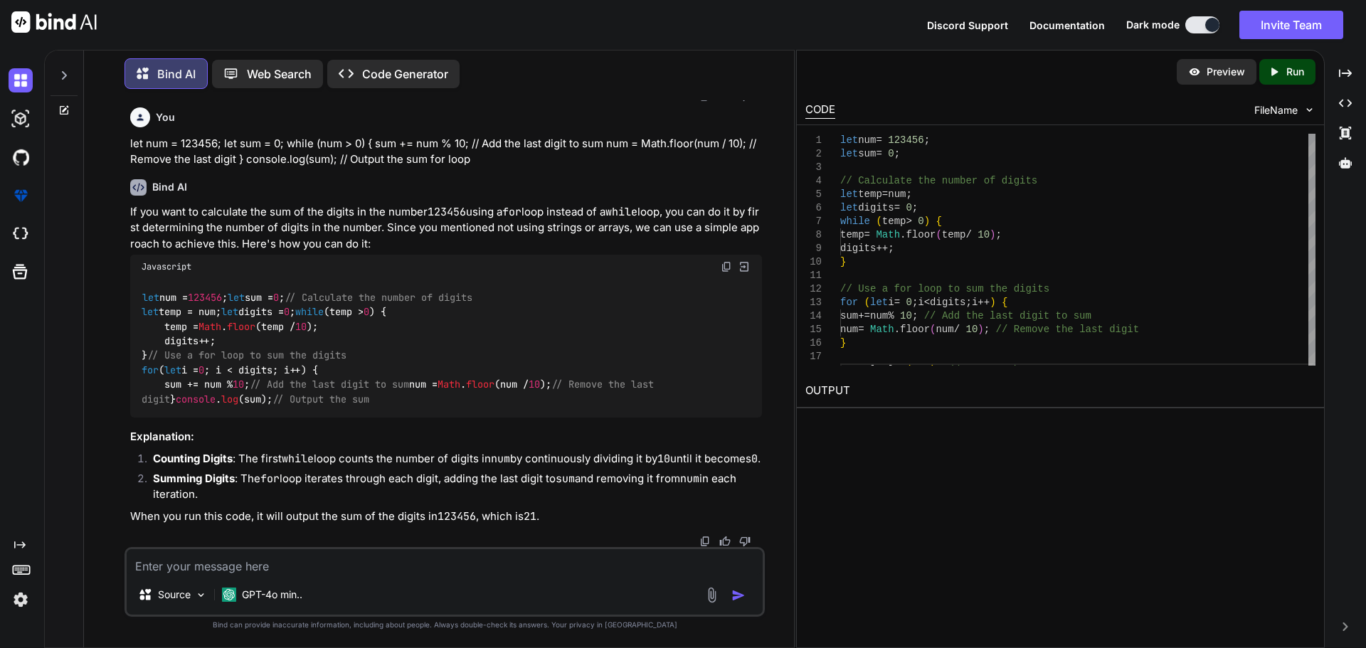
click at [383, 574] on textarea at bounding box center [445, 562] width 636 height 26
type textarea "only [PERSON_NAME] loop"
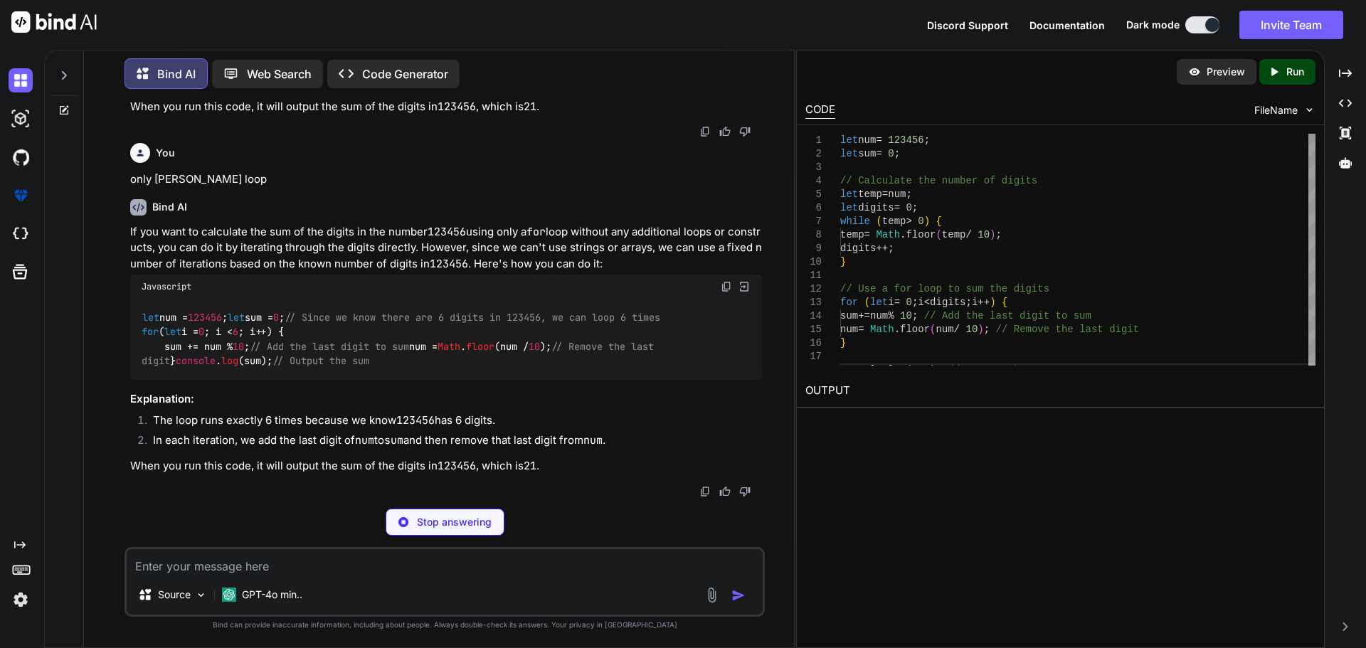
scroll to position [6002, 0]
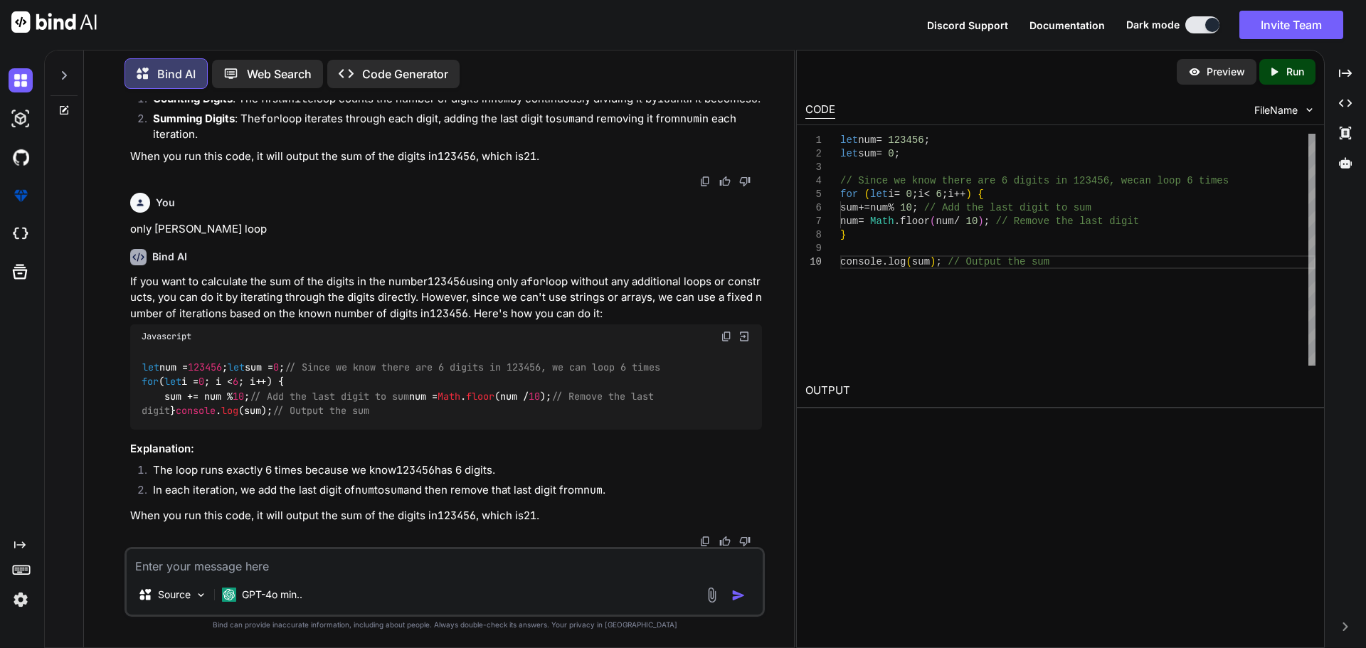
click at [723, 331] on img at bounding box center [726, 336] width 11 height 11
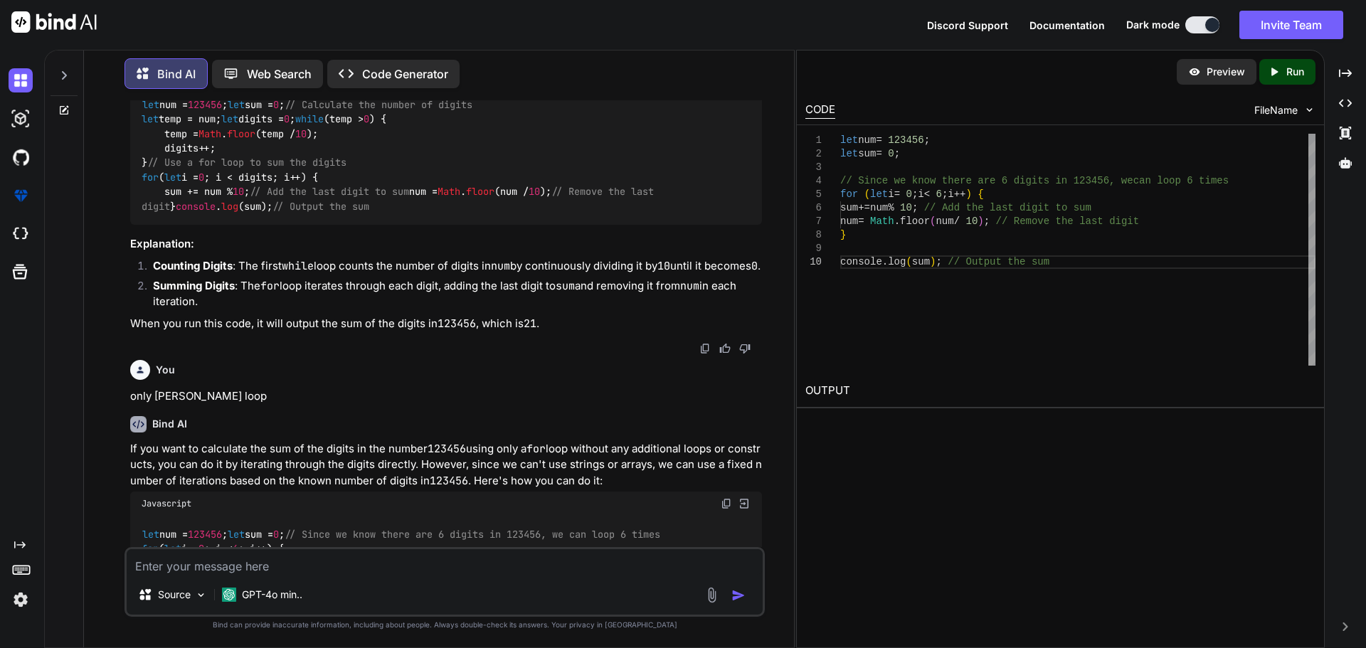
scroll to position [5576, 0]
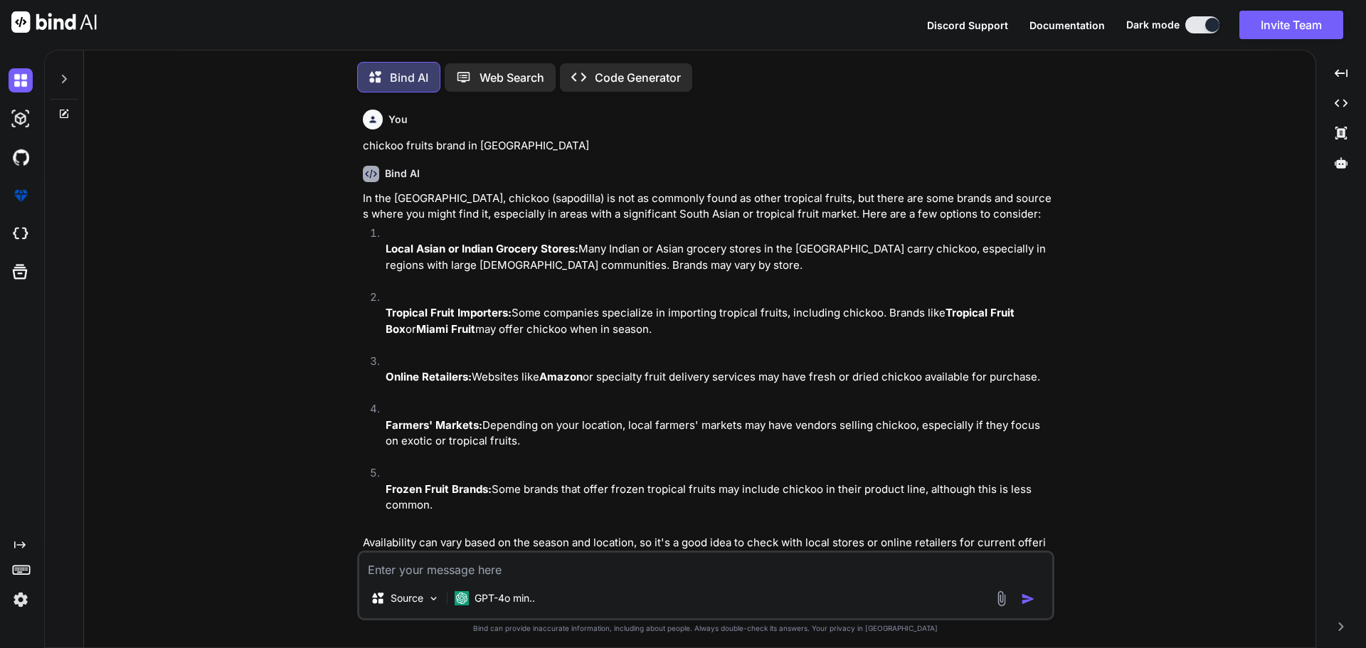
scroll to position [7, 0]
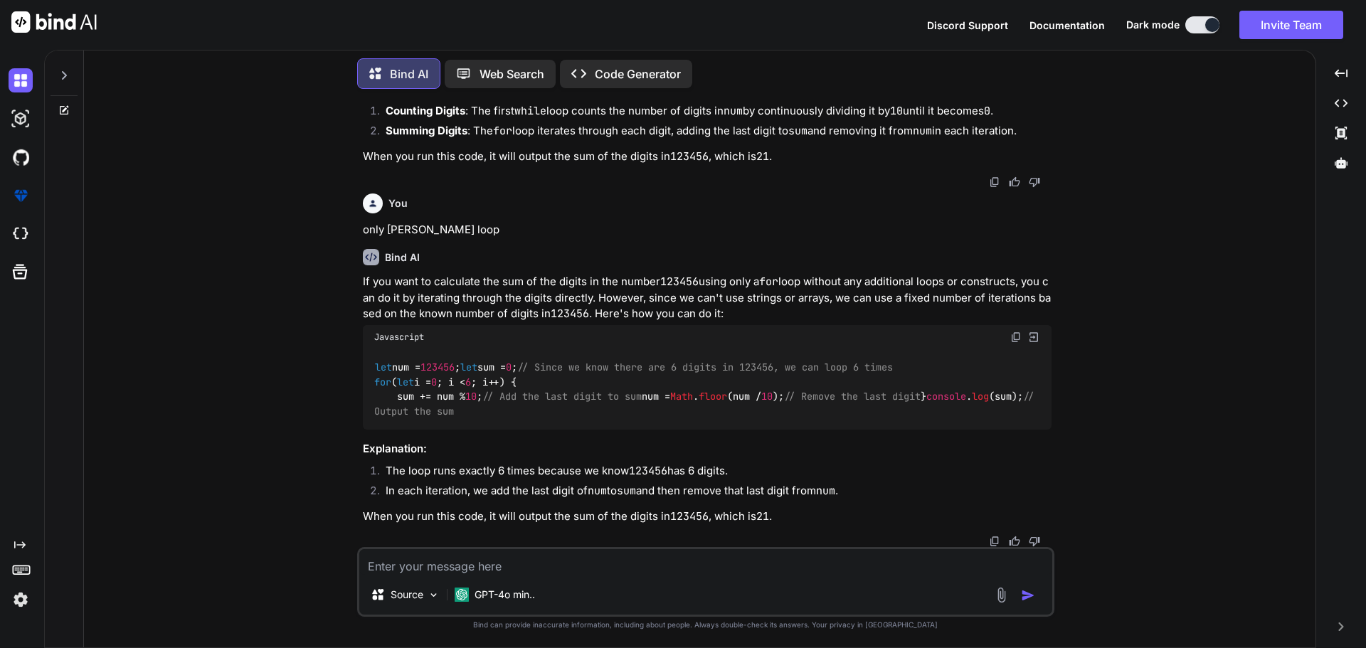
type textarea "x"
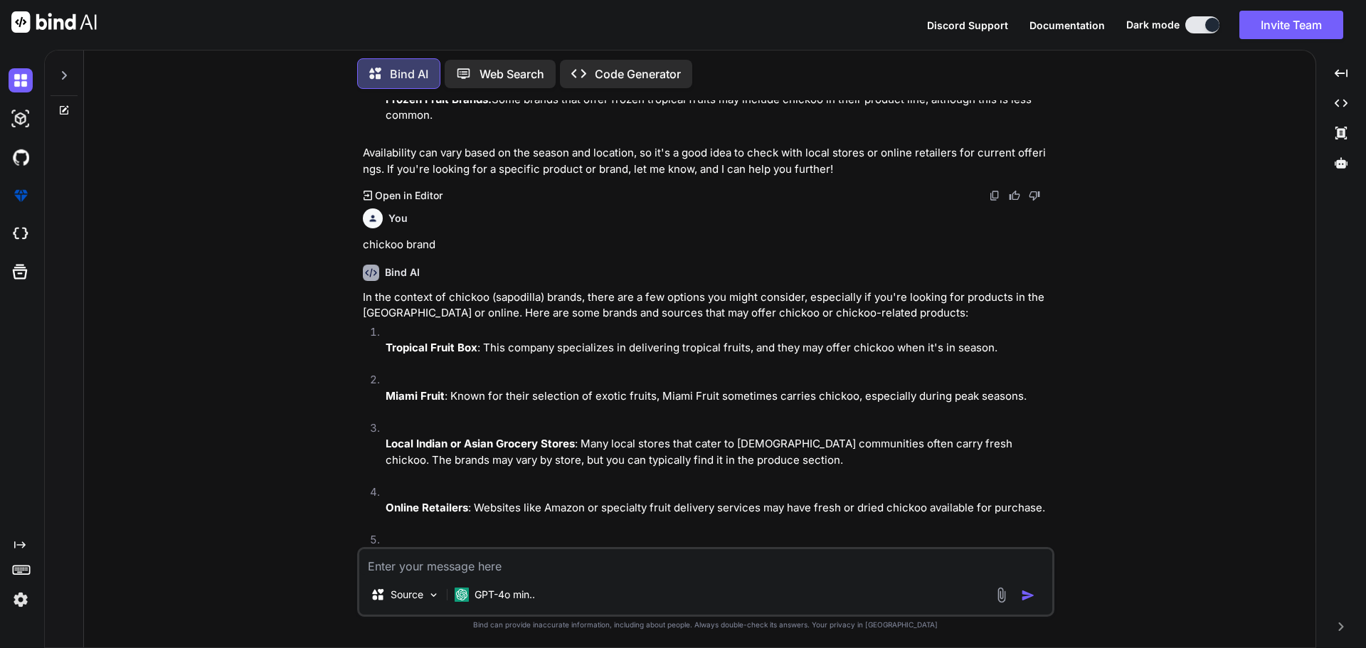
scroll to position [593, 0]
